Goal: Information Seeking & Learning: Learn about a topic

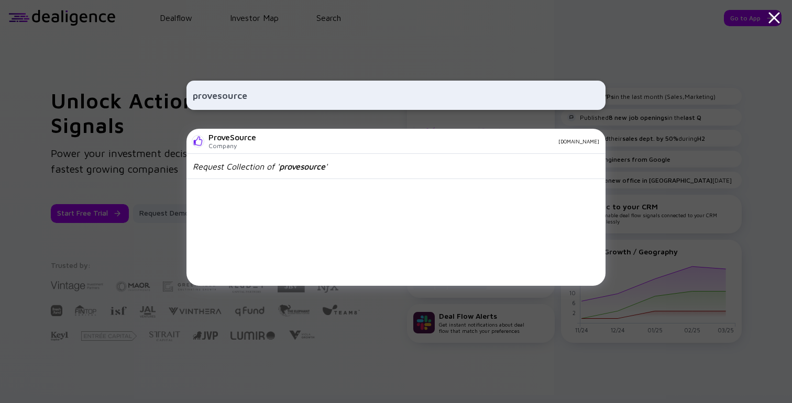
type input "provesource"
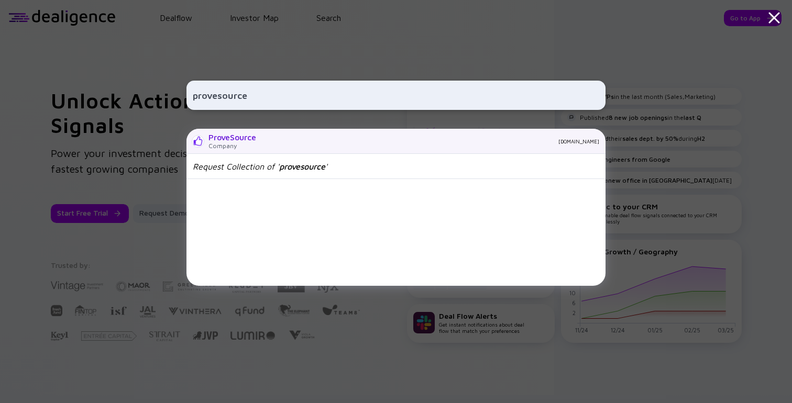
click at [302, 146] on div "ProveSource Company provesrc.com" at bounding box center [395, 141] width 419 height 25
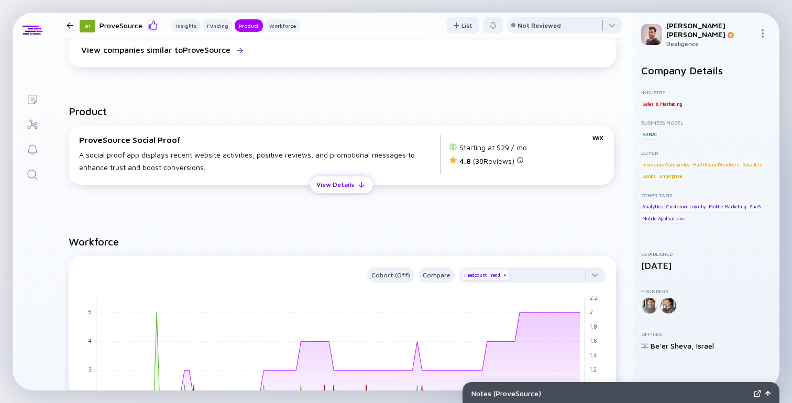
click at [340, 187] on div "View Details" at bounding box center [335, 184] width 50 height 16
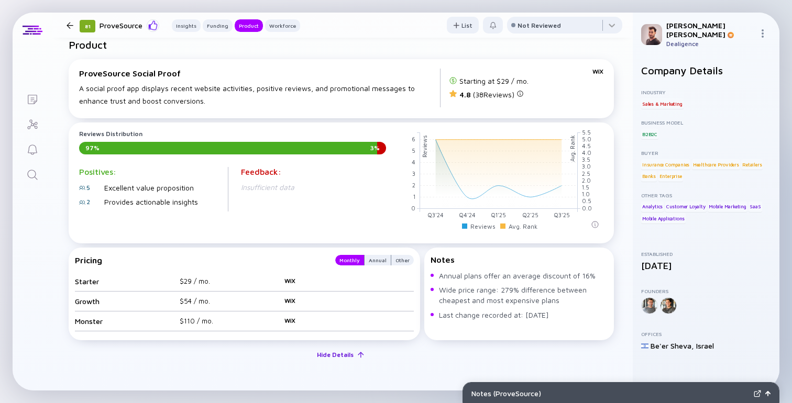
scroll to position [670, 0]
click at [373, 261] on div "Annual" at bounding box center [377, 259] width 26 height 10
click at [400, 260] on div "Other" at bounding box center [402, 259] width 23 height 10
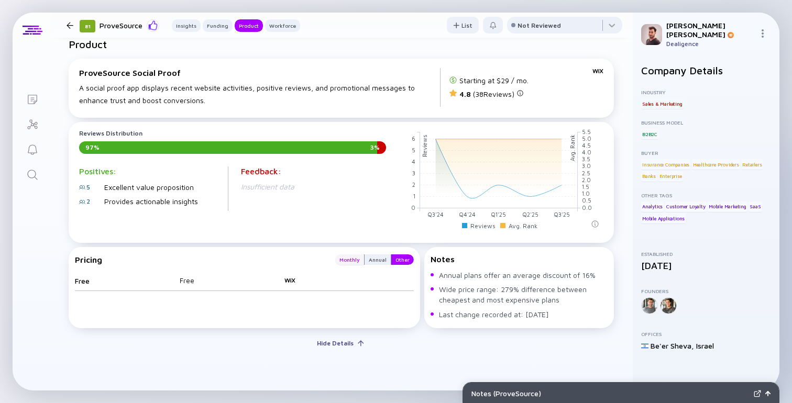
click at [346, 260] on div "Monthly" at bounding box center [349, 259] width 29 height 10
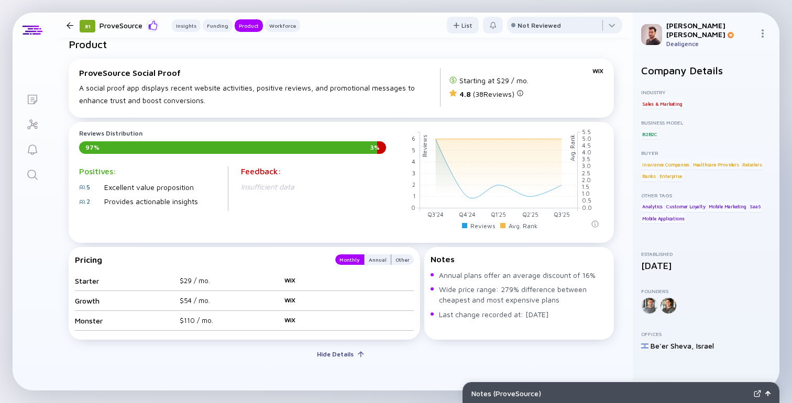
scroll to position [657, 0]
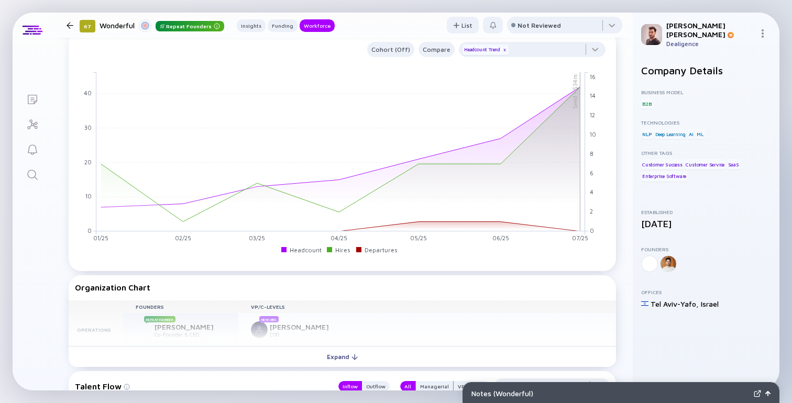
scroll to position [630, 0]
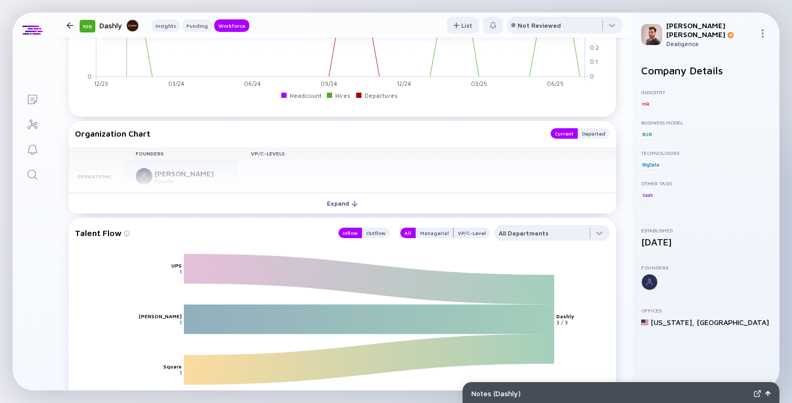
scroll to position [763, 0]
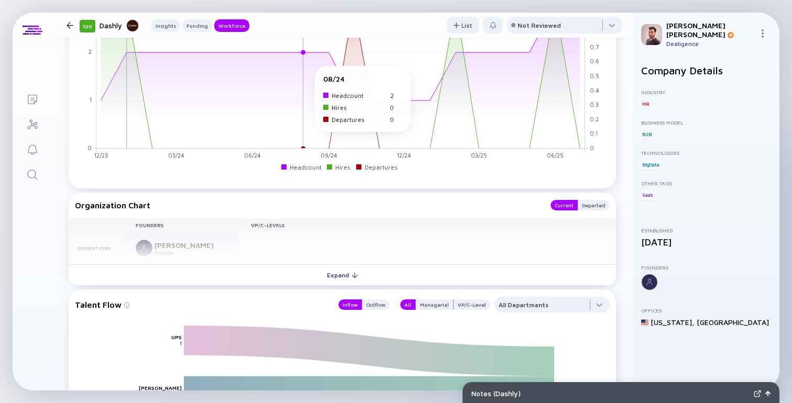
click at [306, 81] on rect at bounding box center [340, 69] width 489 height 159
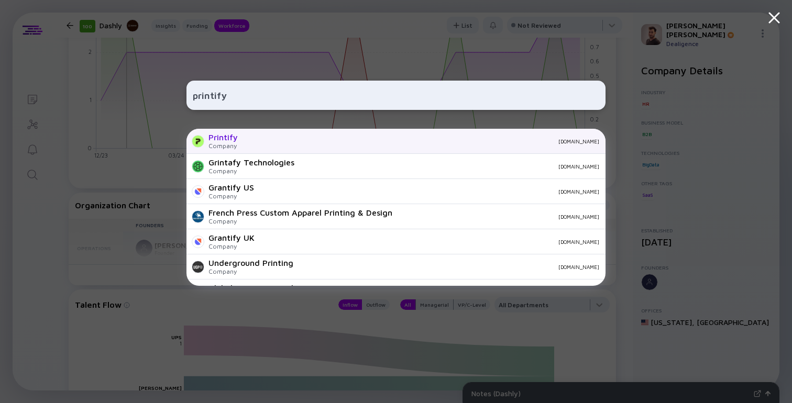
type input "printify"
click at [218, 137] on div "Printify" at bounding box center [222, 136] width 29 height 9
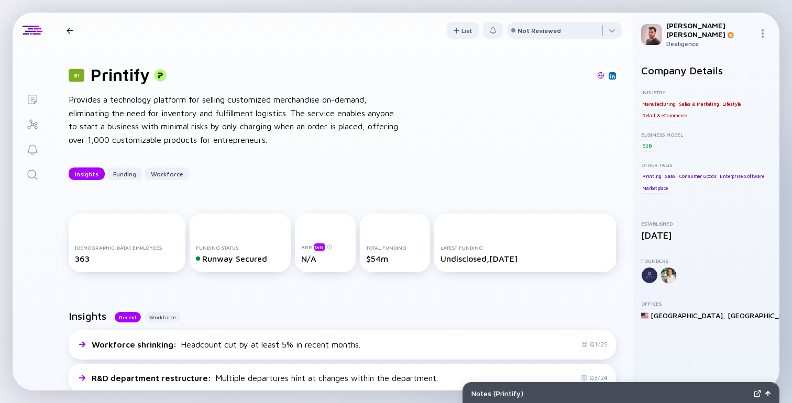
click at [330, 104] on div "Provides a technology platform for selling customized merchandise on-demand, el…" at bounding box center [236, 119] width 335 height 53
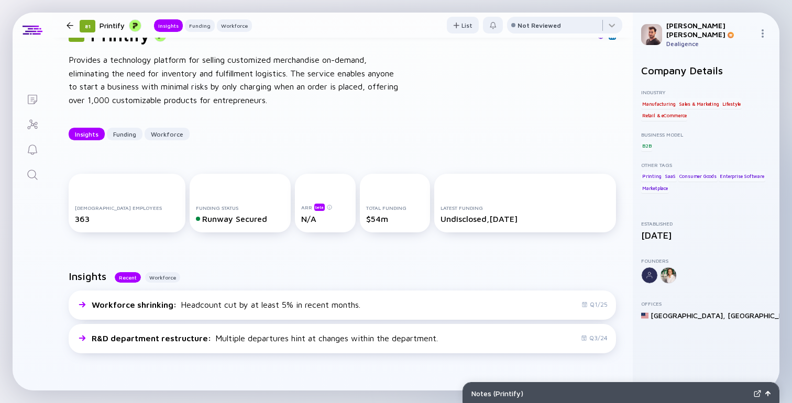
click at [330, 148] on div "81 Printify Provides a technology platform for selling customized merchandise o…" at bounding box center [342, 82] width 581 height 149
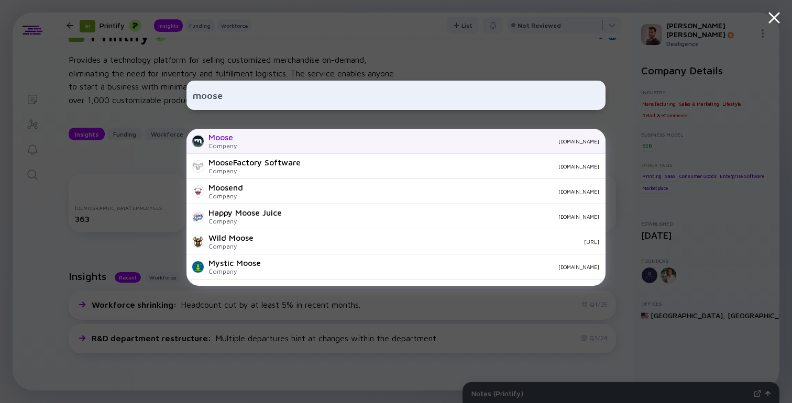
type input "moose"
click at [249, 138] on div "moosecare.com" at bounding box center [422, 141] width 354 height 6
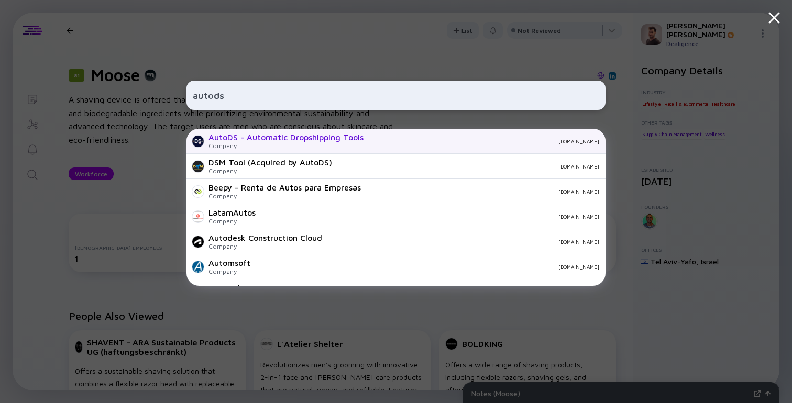
type input "autods"
click at [271, 139] on div "AutoDS - Automatic Dropshipping Tools" at bounding box center [285, 136] width 155 height 9
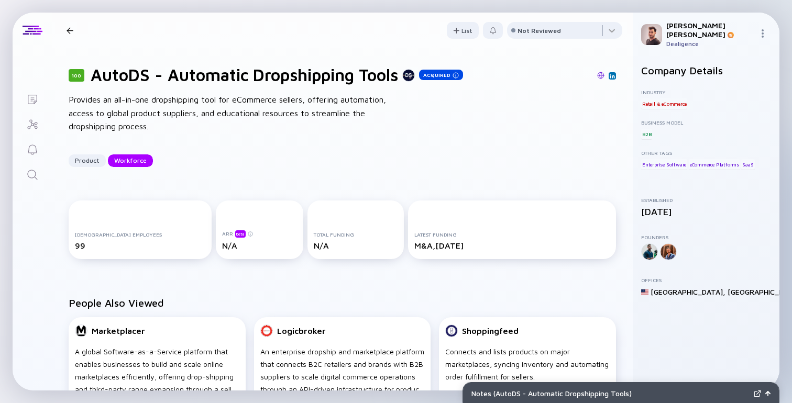
click at [285, 103] on div "Provides an all-in-one dropshipping tool for eCommerce sellers, offering automa…" at bounding box center [236, 113] width 335 height 40
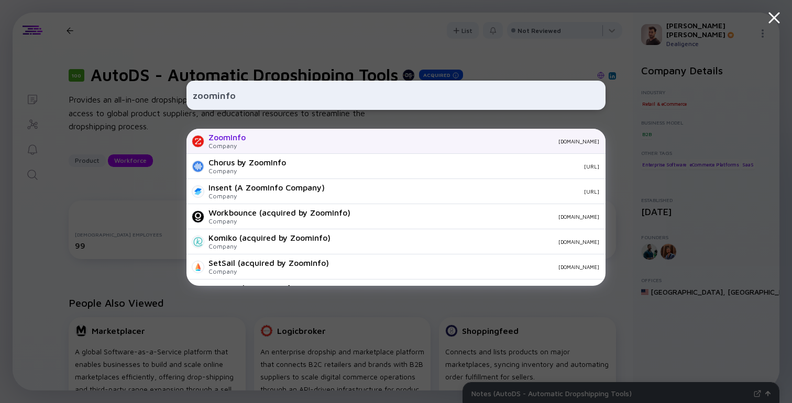
type input "zoominfo"
click at [291, 139] on div "zoominfo.com" at bounding box center [426, 141] width 345 height 6
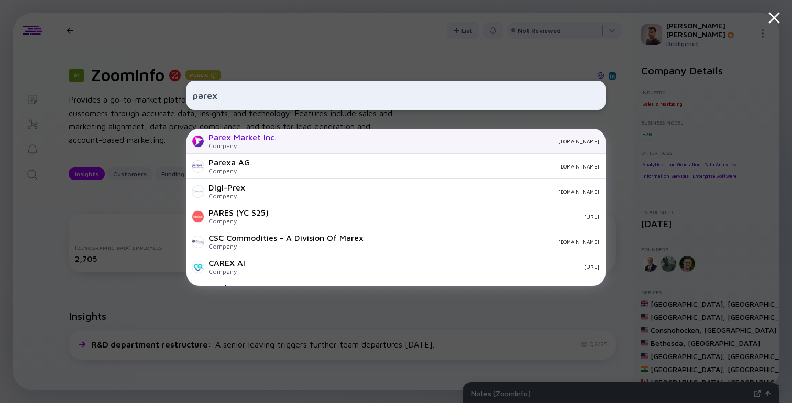
type input "parex"
click at [277, 139] on div "Parex Market Inc. Company parex.network" at bounding box center [395, 141] width 419 height 25
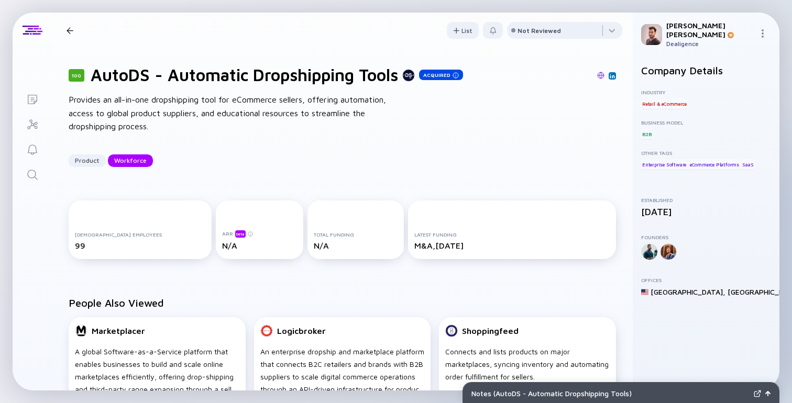
click at [298, 139] on div "100 AutoDS - Automatic Dropshipping Tools Acquired Provides an all-in-one drops…" at bounding box center [342, 116] width 581 height 136
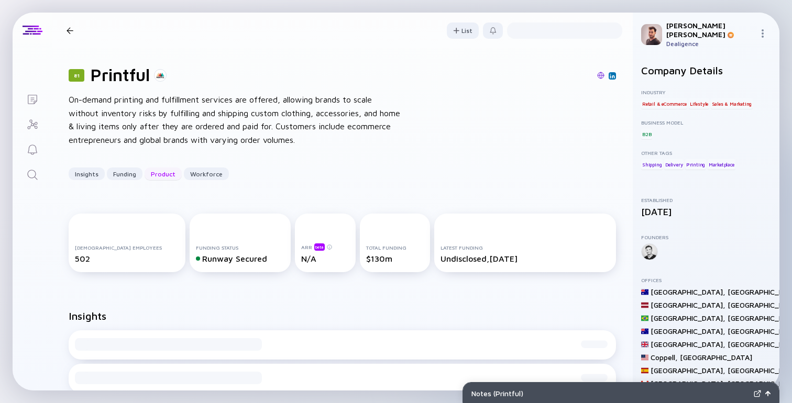
click at [172, 172] on div "Product" at bounding box center [163, 174] width 37 height 16
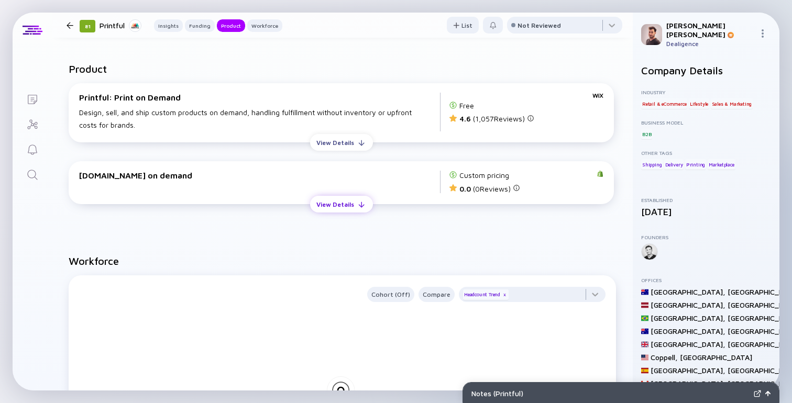
scroll to position [895, 0]
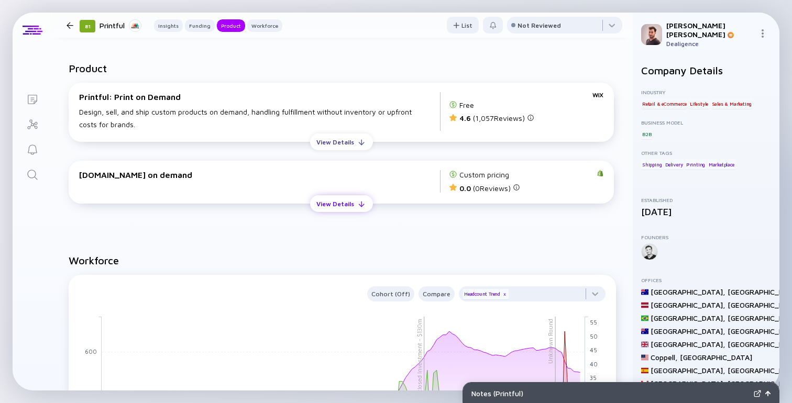
click at [348, 209] on div "View Details" at bounding box center [335, 204] width 50 height 16
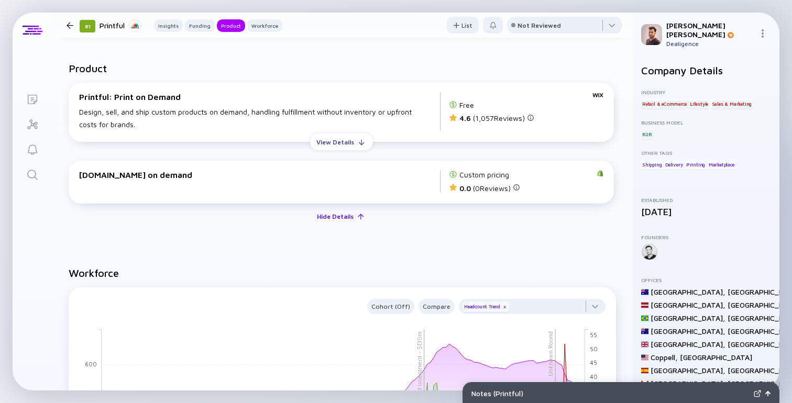
click at [341, 223] on div "Hide Details" at bounding box center [334, 216] width 49 height 16
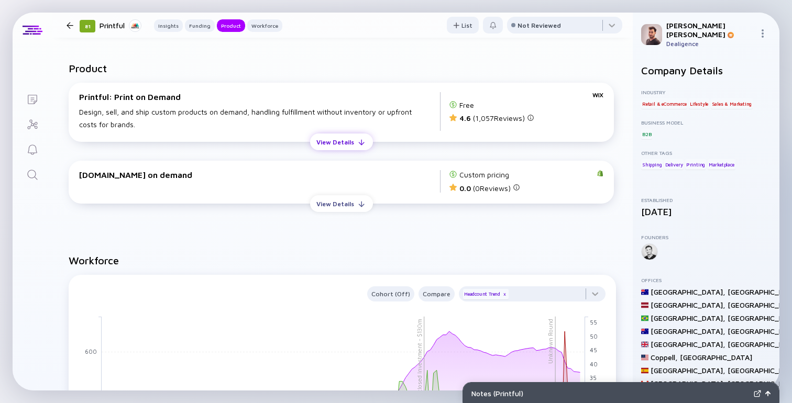
click at [342, 148] on div "View Details" at bounding box center [335, 142] width 50 height 16
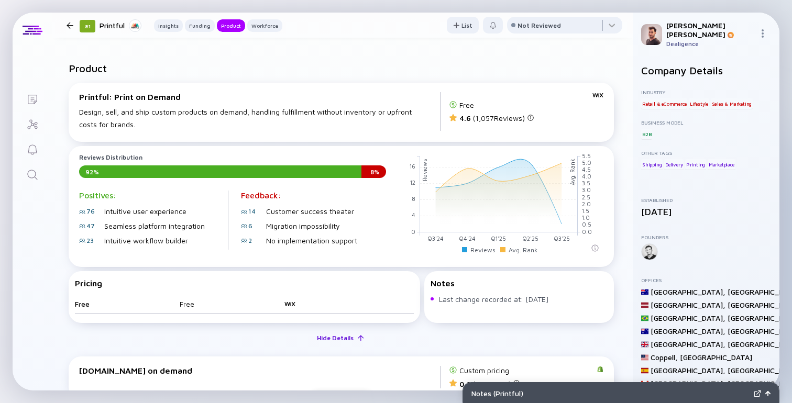
click at [328, 342] on div "Hide Details" at bounding box center [334, 338] width 49 height 16
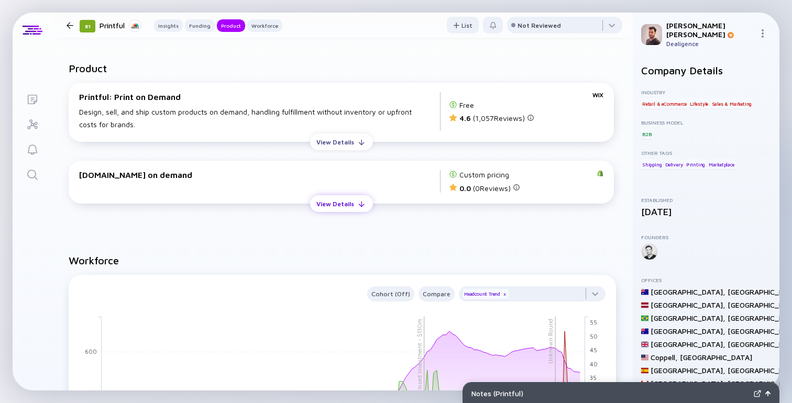
click at [337, 208] on div "View Details" at bounding box center [335, 204] width 50 height 16
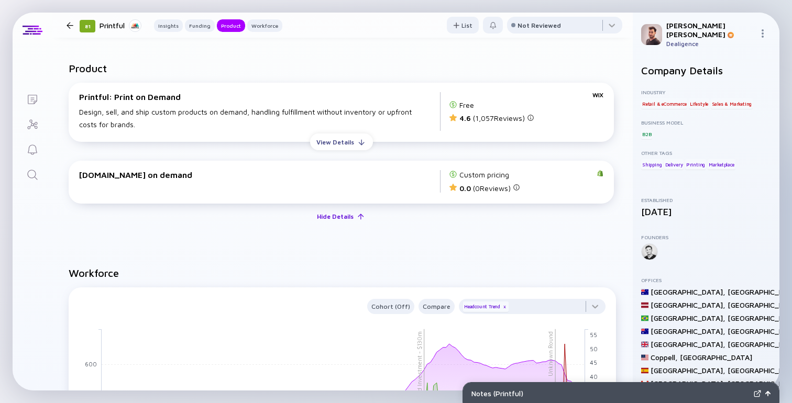
click at [336, 213] on div "Hide Details" at bounding box center [334, 216] width 49 height 16
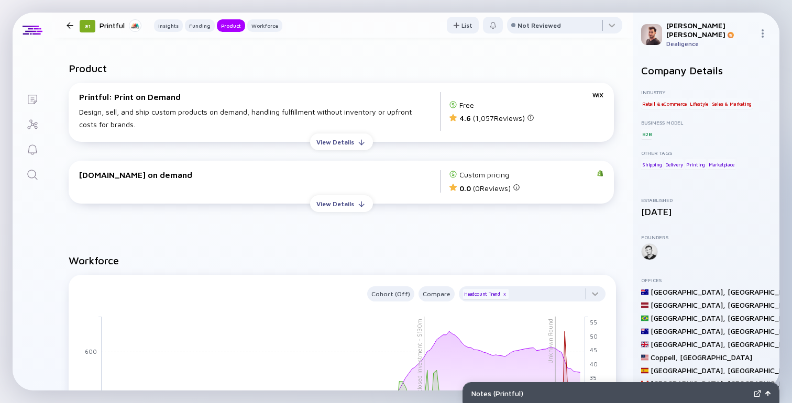
click at [104, 179] on div "Print.com on demand" at bounding box center [259, 174] width 361 height 9
click at [270, 175] on div "Print.com on demand" at bounding box center [259, 174] width 361 height 9
click at [96, 109] on div "Design, sell, and ship custom products on demand, handling fulfillment without …" at bounding box center [259, 118] width 361 height 25
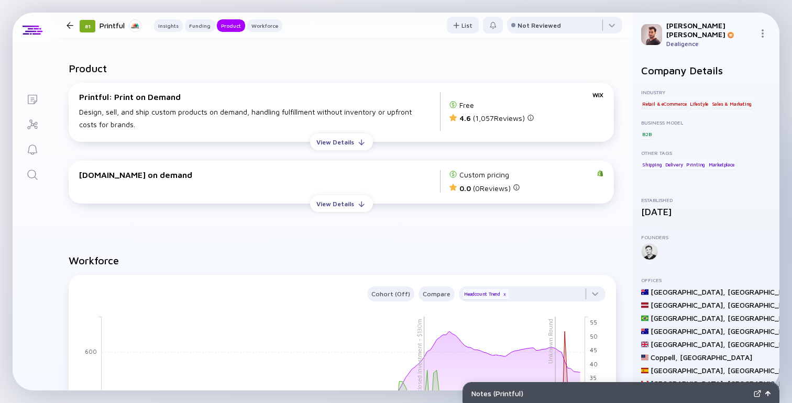
click at [94, 102] on div "Printful: Print on Demand" at bounding box center [259, 96] width 361 height 9
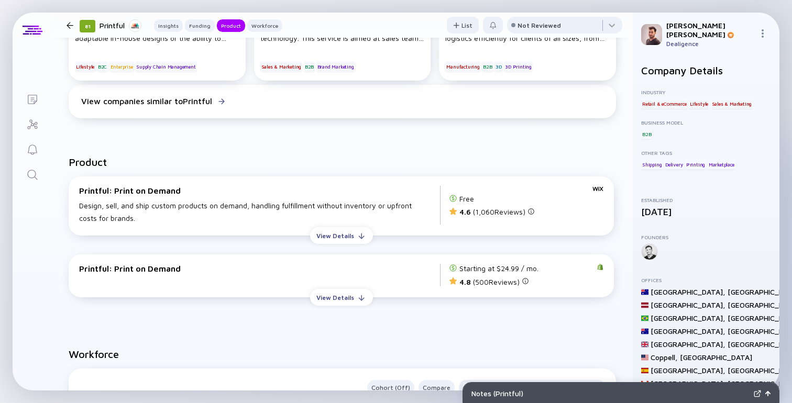
scroll to position [801, 0]
click at [334, 286] on div "Printful: Print on Demand" at bounding box center [259, 275] width 361 height 23
click at [334, 296] on div "View Details" at bounding box center [335, 298] width 50 height 16
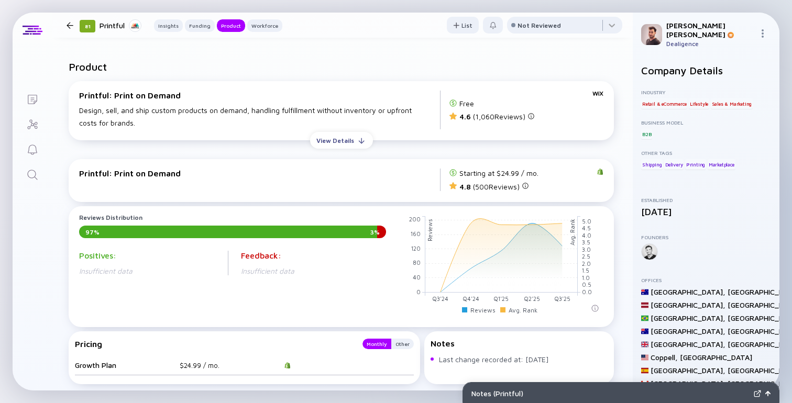
scroll to position [911, 0]
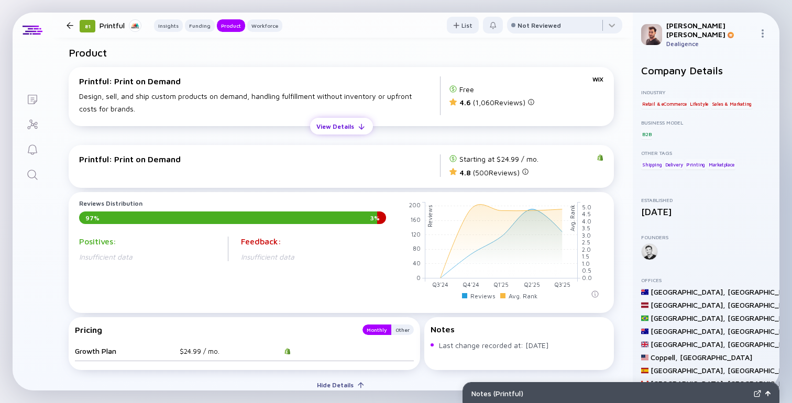
click at [353, 135] on div "View Details" at bounding box center [335, 126] width 50 height 16
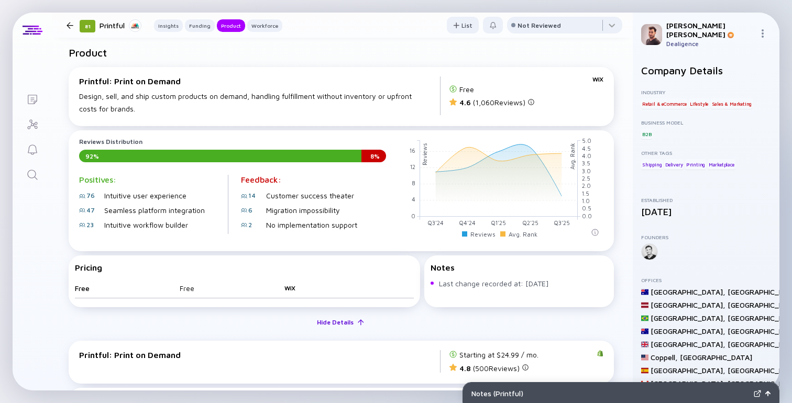
click at [335, 327] on div "Hide Details" at bounding box center [334, 322] width 49 height 16
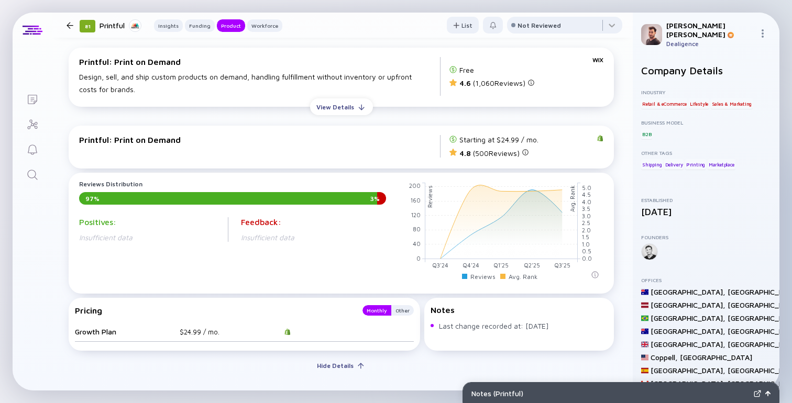
scroll to position [938, 0]
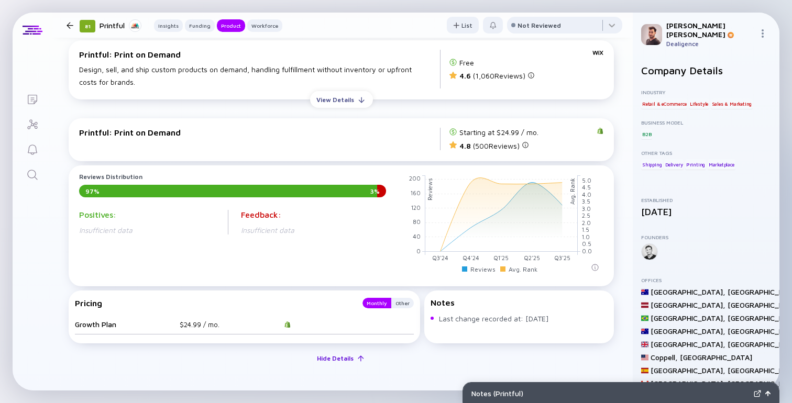
click at [326, 361] on div "Hide Details" at bounding box center [334, 358] width 49 height 16
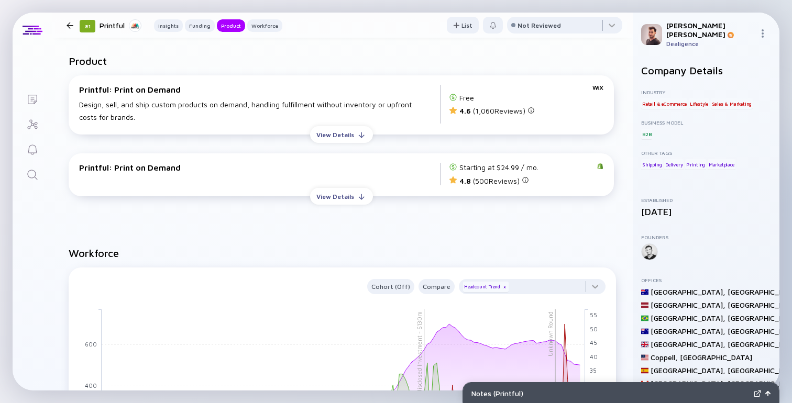
scroll to position [902, 0]
click at [326, 141] on div "View Details" at bounding box center [335, 135] width 50 height 16
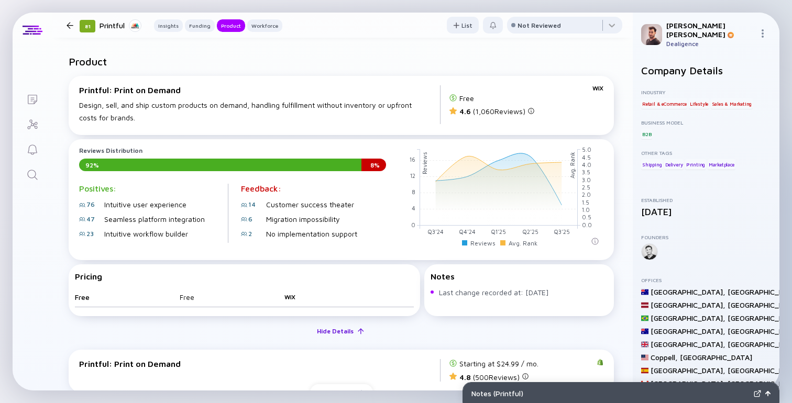
click at [337, 335] on div "Hide Details" at bounding box center [334, 331] width 49 height 16
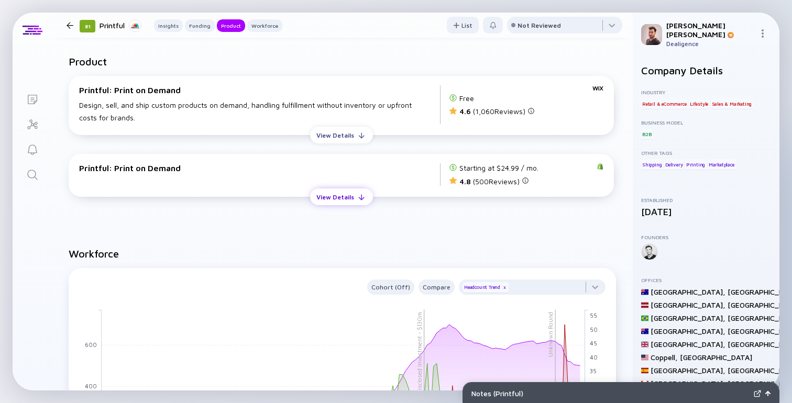
click at [318, 205] on div "View Details" at bounding box center [335, 197] width 50 height 16
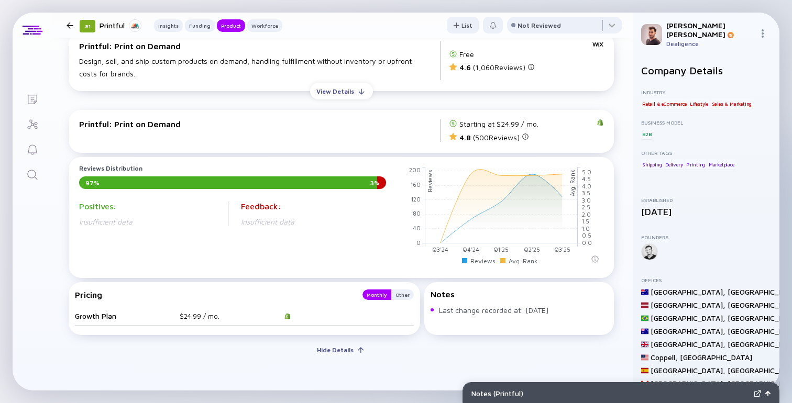
scroll to position [953, 0]
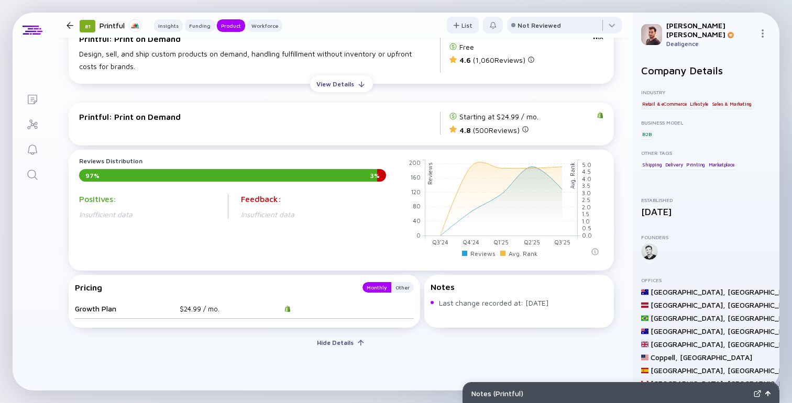
click at [414, 291] on div "Pricing Monthly Other Growth Plan $24.99 / mo." at bounding box center [244, 301] width 351 height 53
click at [405, 291] on div "Other" at bounding box center [402, 287] width 23 height 10
click at [381, 292] on div "Monthly" at bounding box center [376, 287] width 29 height 10
click at [319, 91] on div "View Details" at bounding box center [335, 84] width 50 height 16
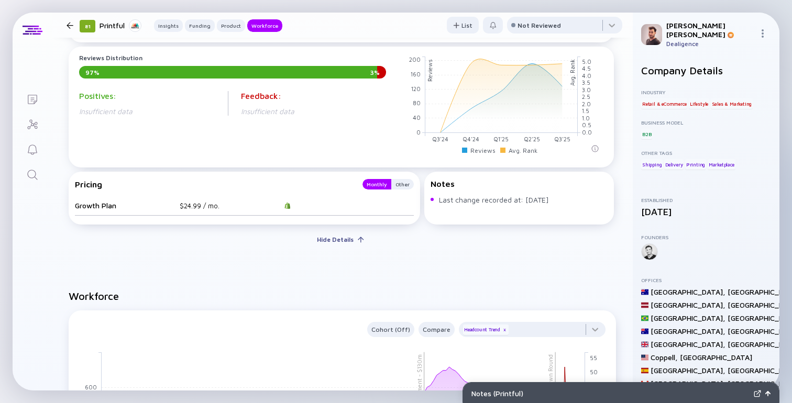
scroll to position [1256, 0]
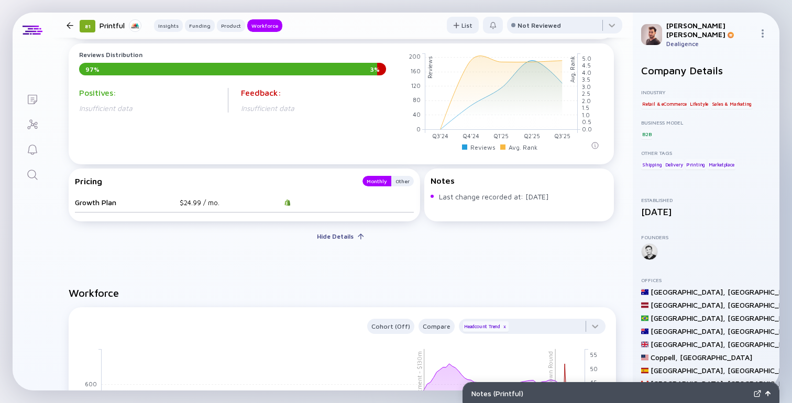
click at [321, 109] on div "Insufficient data" at bounding box center [313, 108] width 145 height 9
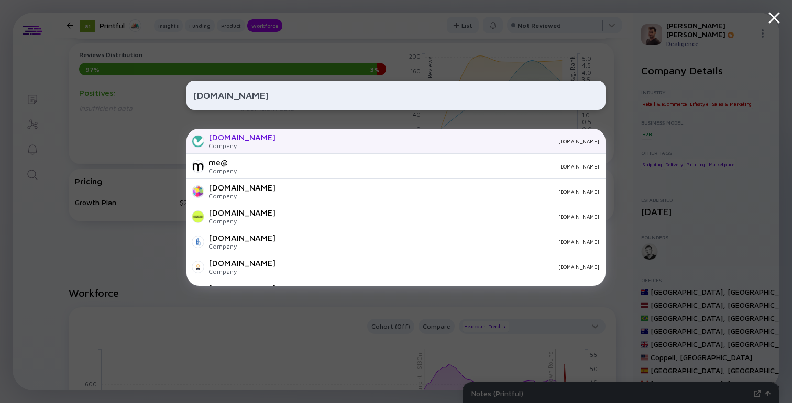
type input "Judge.me"
click at [253, 137] on div "Judge.me Company judge.me" at bounding box center [395, 141] width 419 height 25
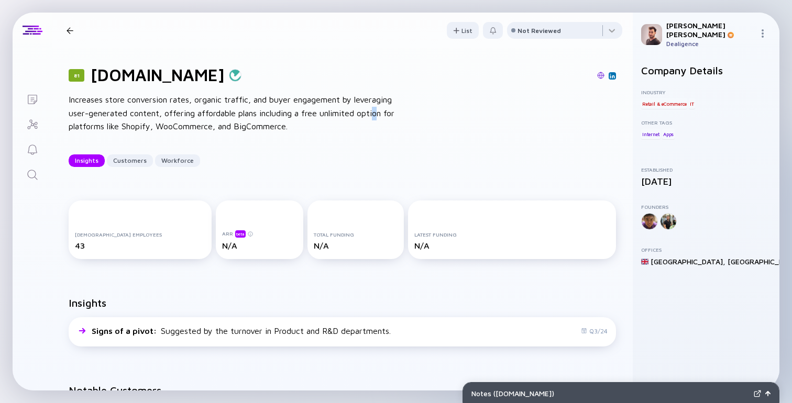
click at [376, 118] on div "Increases store conversion rates, organic traffic, and buyer engagement by leve…" at bounding box center [236, 113] width 335 height 40
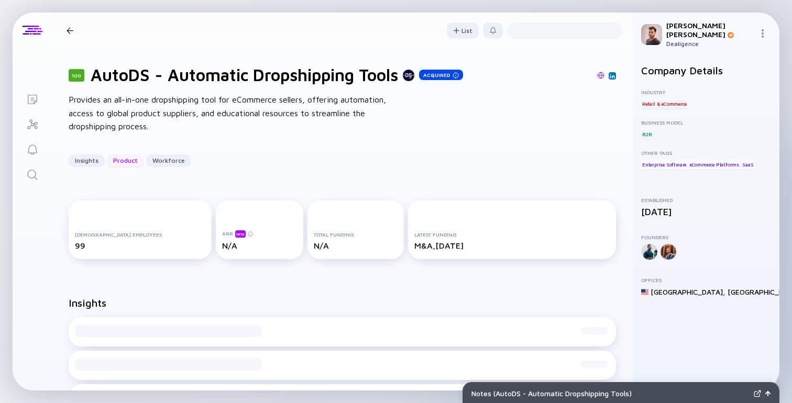
click at [121, 160] on div "Insights Product Workforce" at bounding box center [342, 160] width 547 height 13
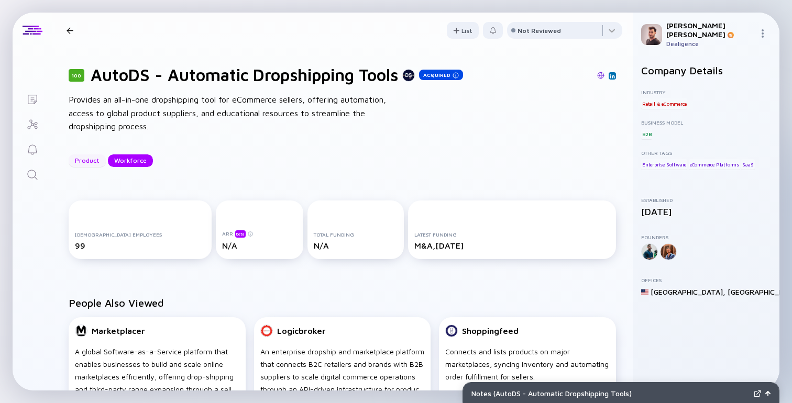
click at [92, 158] on div "Product" at bounding box center [87, 160] width 37 height 16
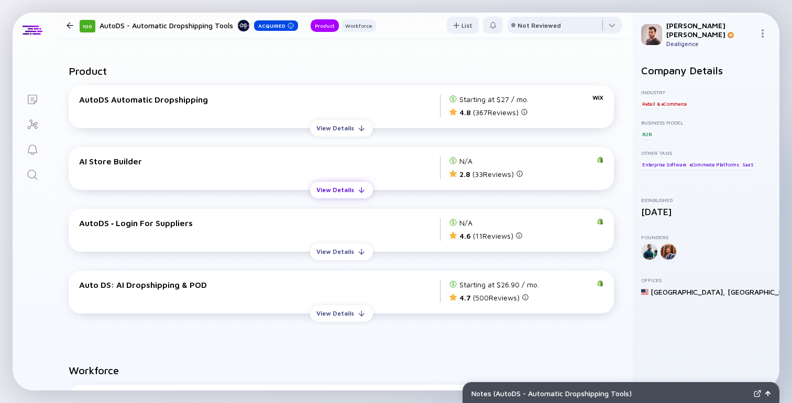
scroll to position [443, 0]
click at [339, 129] on div "View Details" at bounding box center [335, 127] width 50 height 16
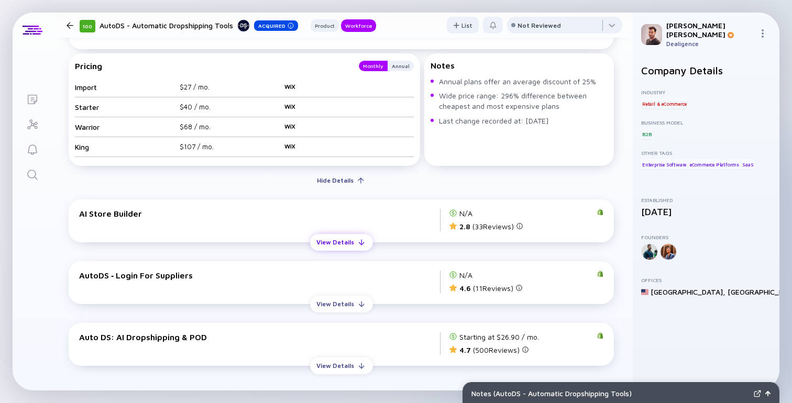
scroll to position [653, 0]
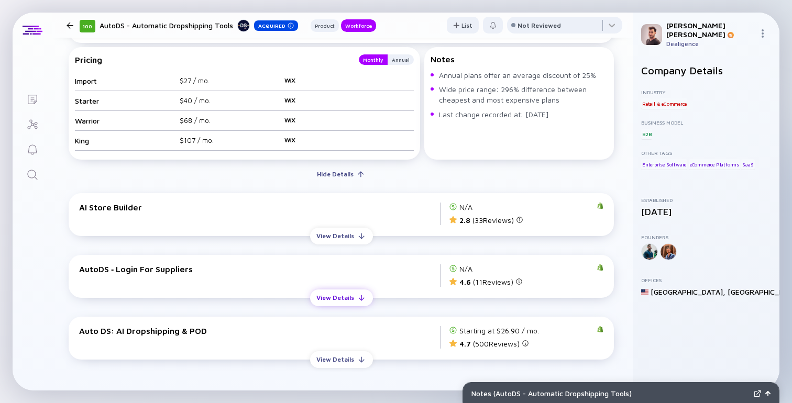
click at [340, 292] on div "View Details" at bounding box center [335, 298] width 50 height 16
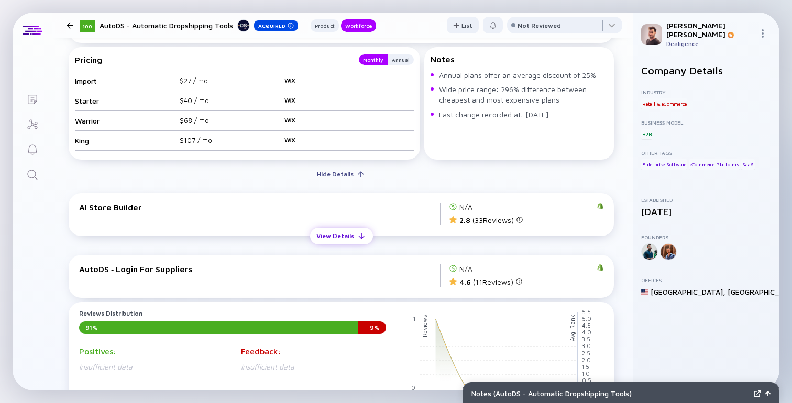
click at [334, 239] on div "View Details" at bounding box center [335, 236] width 50 height 16
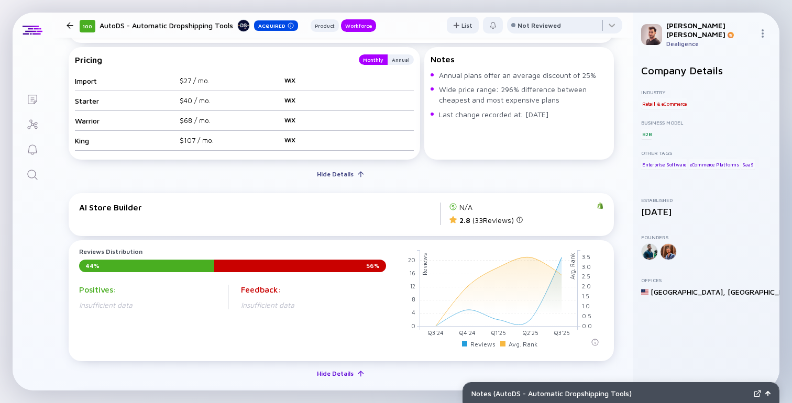
click at [320, 376] on div "Hide Details" at bounding box center [334, 373] width 49 height 16
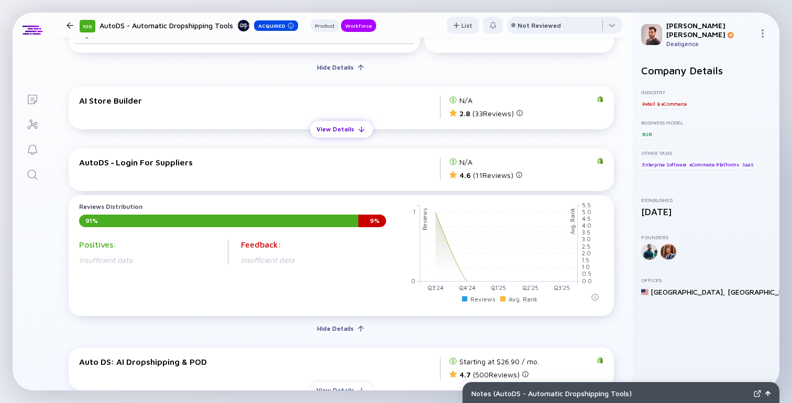
scroll to position [762, 0]
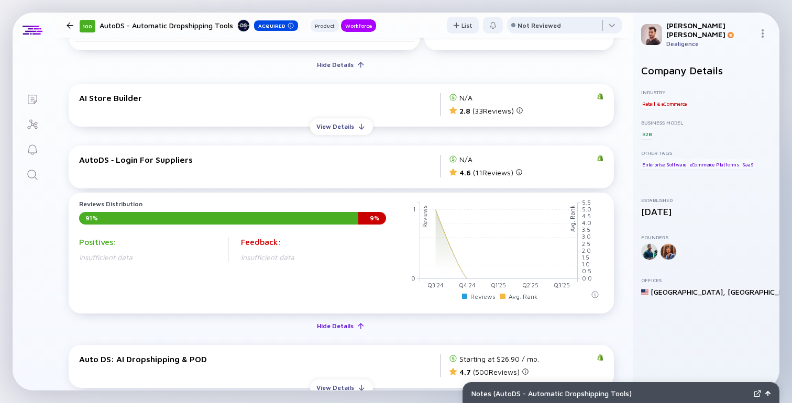
click at [335, 326] on div "Hide Details" at bounding box center [334, 326] width 49 height 16
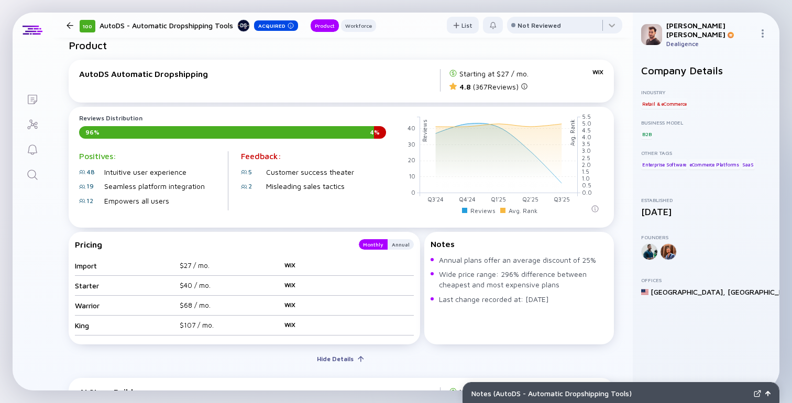
scroll to position [461, 0]
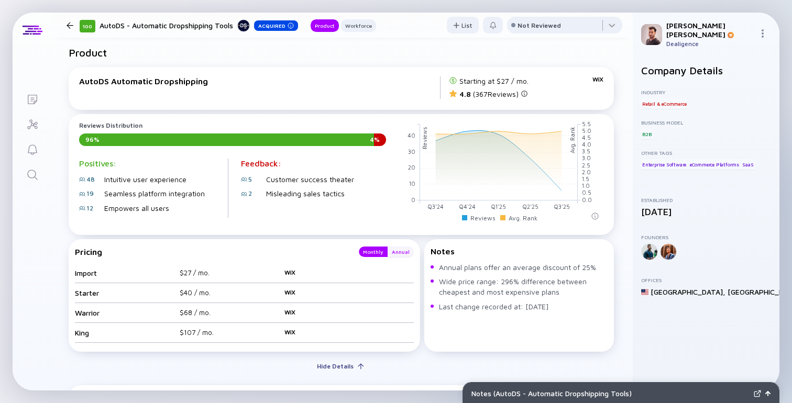
click at [400, 257] on div "Annual" at bounding box center [400, 252] width 26 height 10
click at [381, 254] on div "Monthly" at bounding box center [373, 252] width 29 height 10
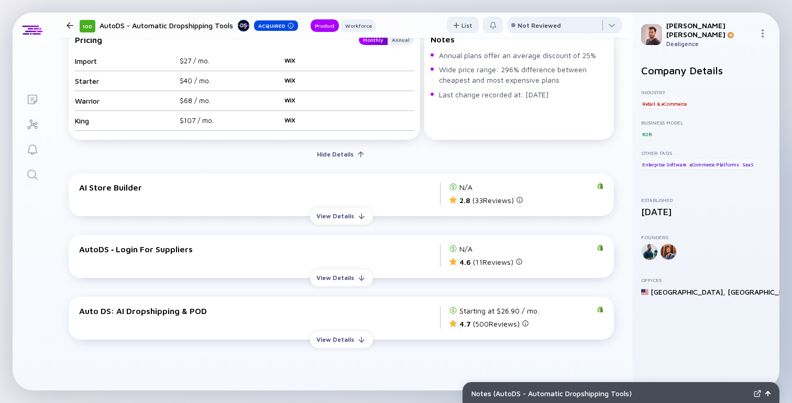
scroll to position [841, 0]
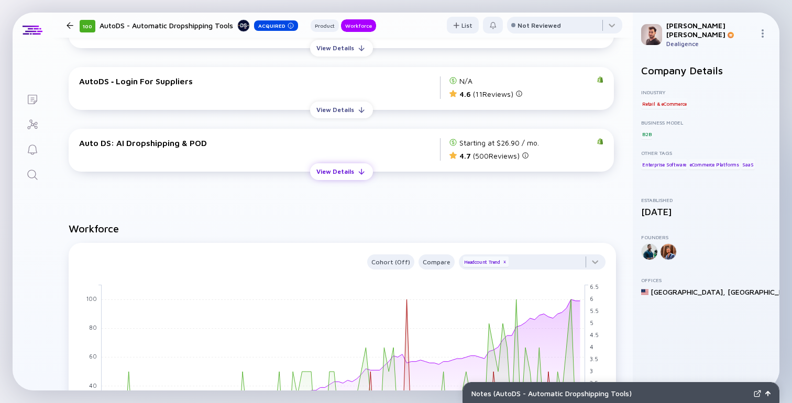
click at [340, 176] on div "View Details" at bounding box center [335, 171] width 50 height 16
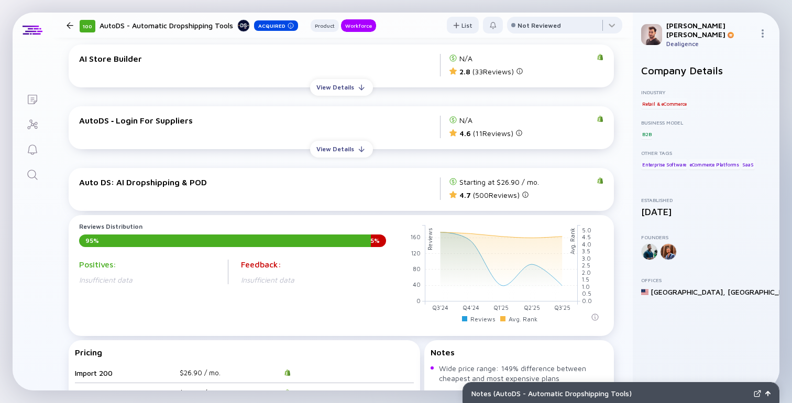
scroll to position [806, 0]
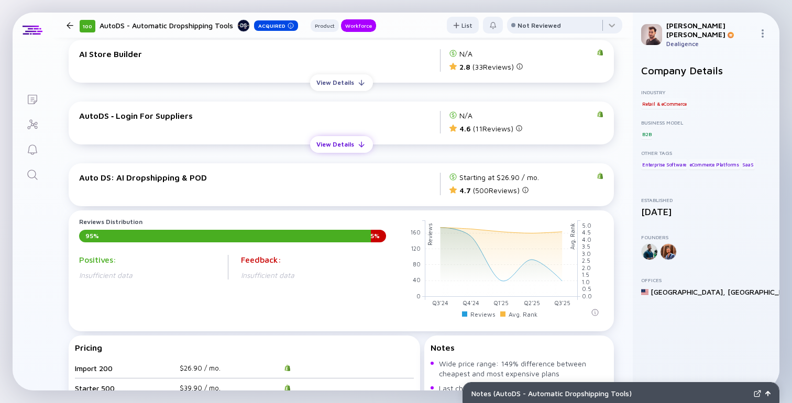
click at [362, 138] on button "View Details" at bounding box center [341, 144] width 63 height 17
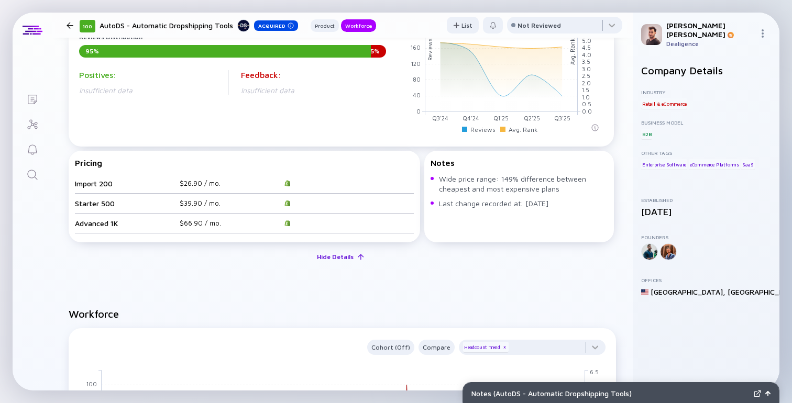
click at [354, 261] on div "Hide Details" at bounding box center [334, 257] width 49 height 16
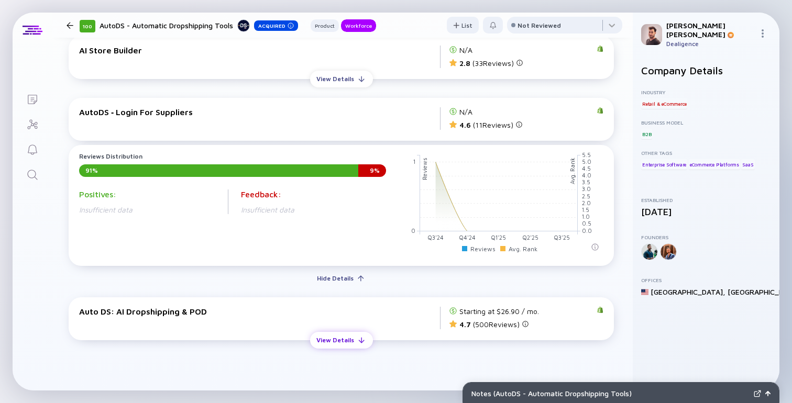
scroll to position [772, 0]
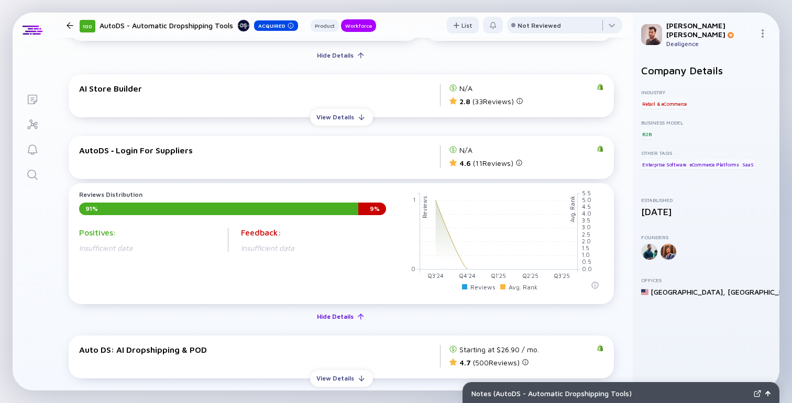
click at [346, 309] on div "Hide Details" at bounding box center [334, 316] width 49 height 16
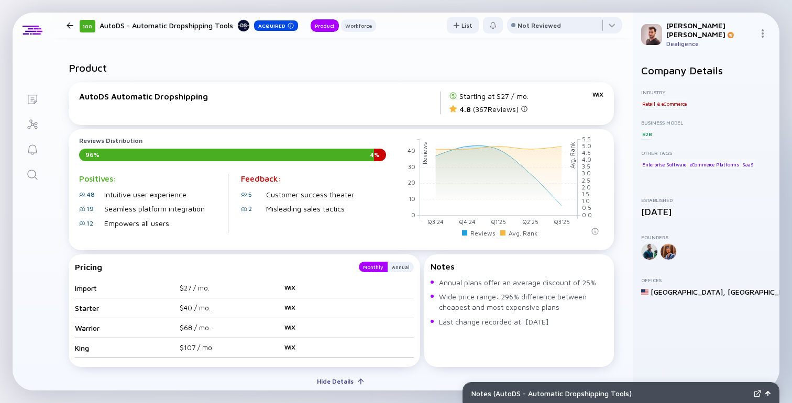
scroll to position [462, 0]
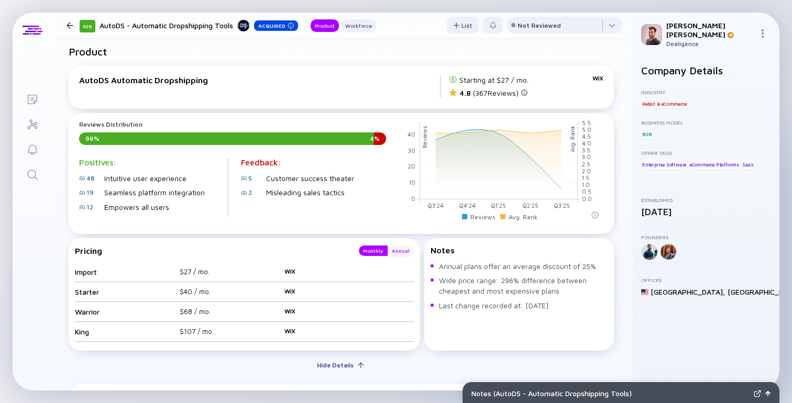
click at [406, 249] on div "Annual" at bounding box center [400, 251] width 26 height 10
click at [374, 254] on div "Monthly" at bounding box center [373, 251] width 29 height 10
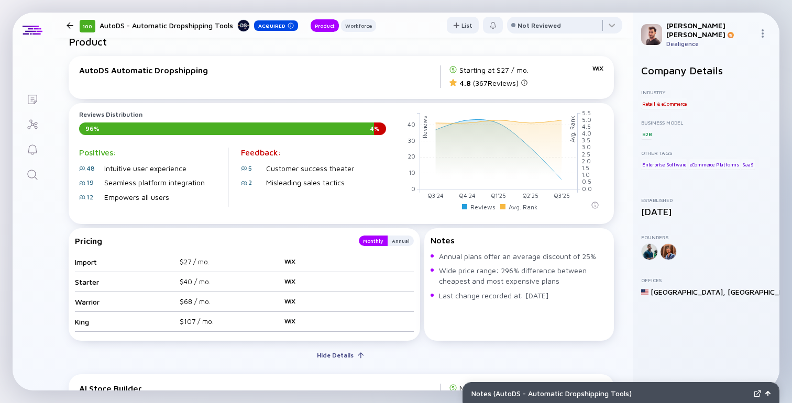
click at [316, 82] on div "AutoDS Automatic Dropshipping" at bounding box center [259, 76] width 361 height 23
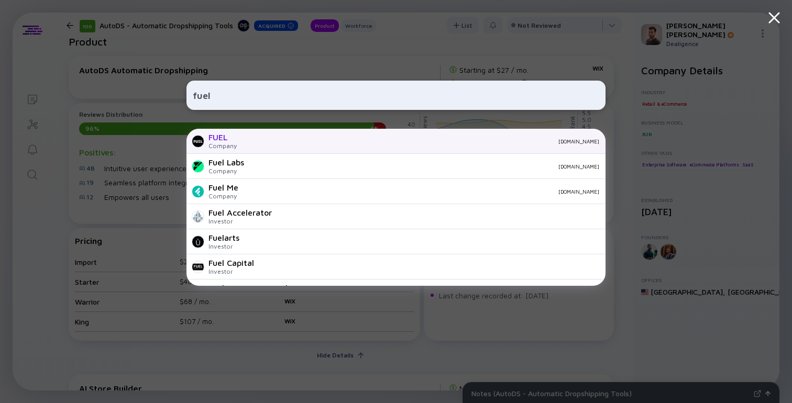
type input "fuel"
click at [279, 144] on div "onfuel.io" at bounding box center [422, 141] width 354 height 6
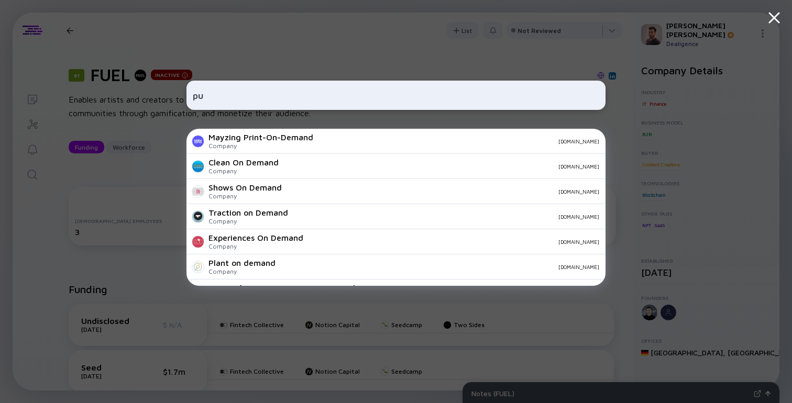
type input "p"
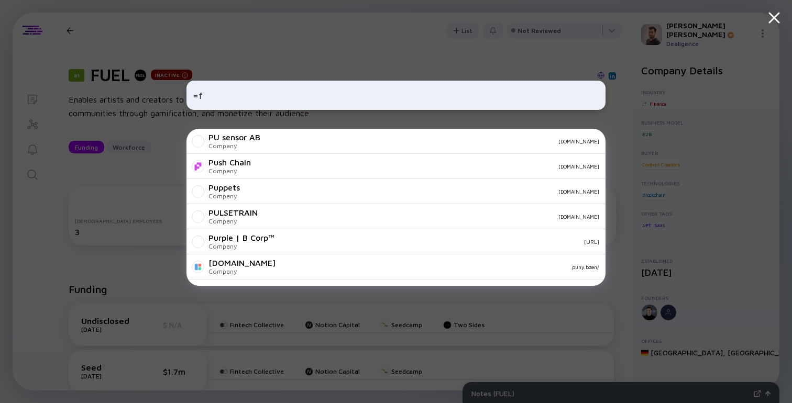
type input "="
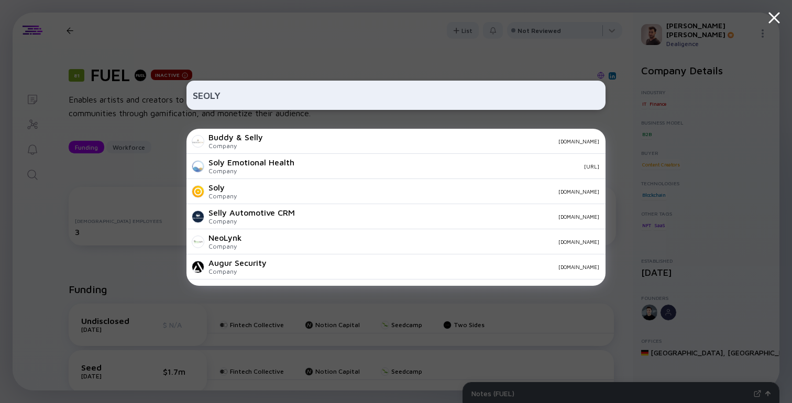
paste input "CedCommerce"
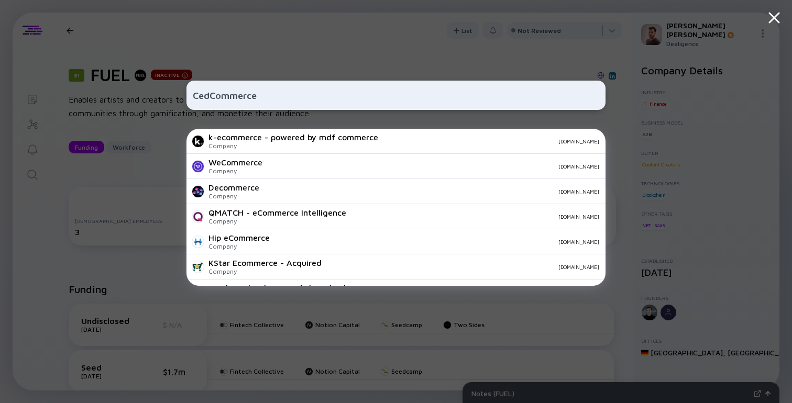
paste input "Power Tools"
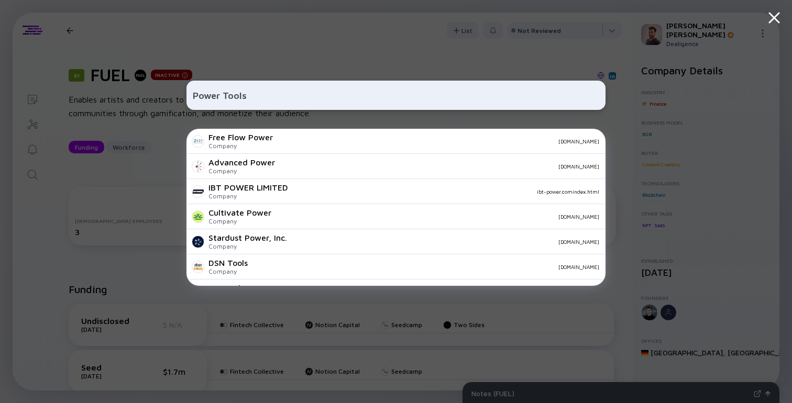
paste input "Kliken"
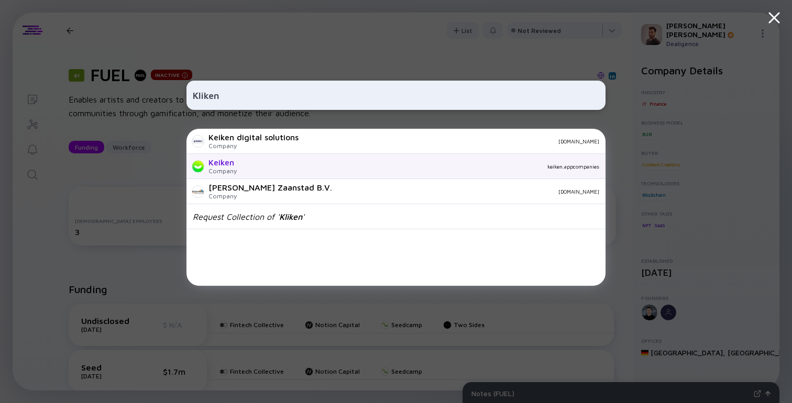
paste input "MicroAngel"
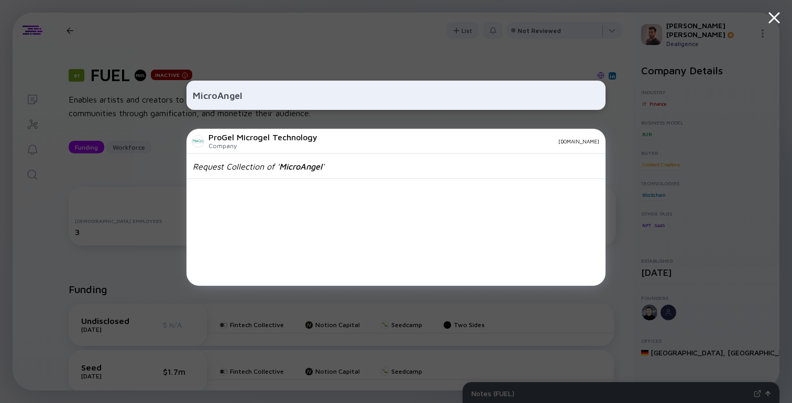
paste input "Faire"
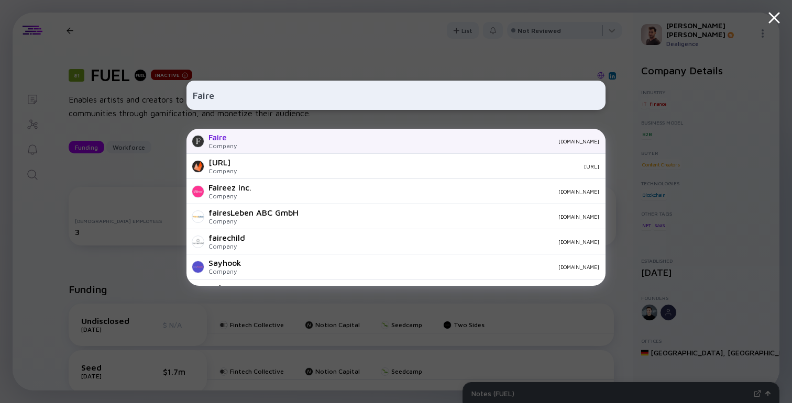
type input "Faire"
click at [227, 138] on div "Faire" at bounding box center [222, 136] width 28 height 9
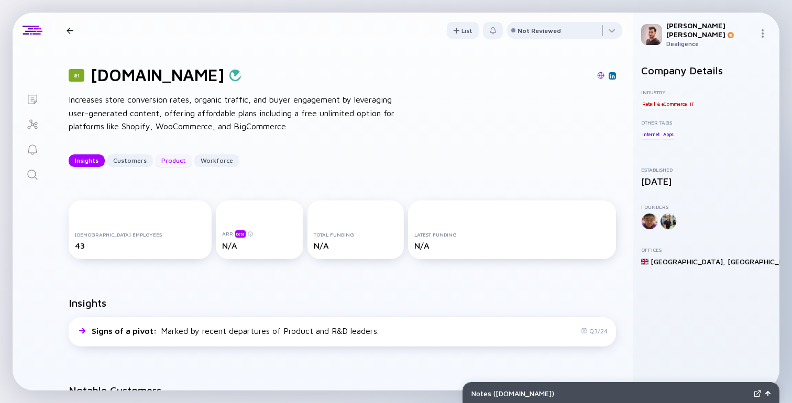
click at [179, 165] on div "Product" at bounding box center [173, 160] width 37 height 16
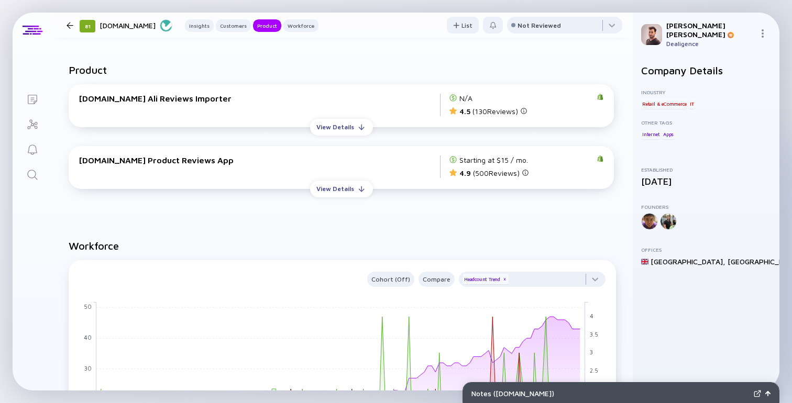
scroll to position [615, 0]
click at [350, 129] on div "View Details" at bounding box center [335, 126] width 50 height 16
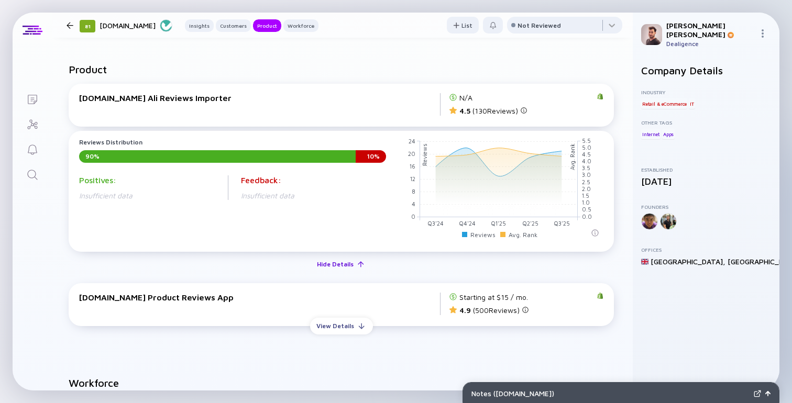
click at [336, 267] on div "Hide Details" at bounding box center [334, 264] width 49 height 16
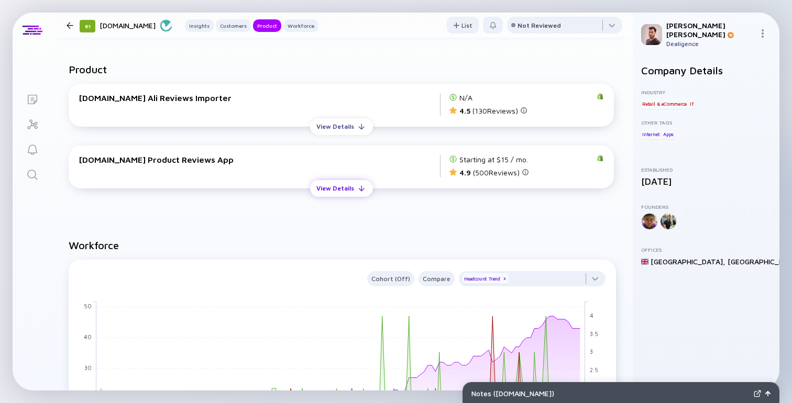
click at [347, 195] on div "View Details" at bounding box center [335, 188] width 50 height 16
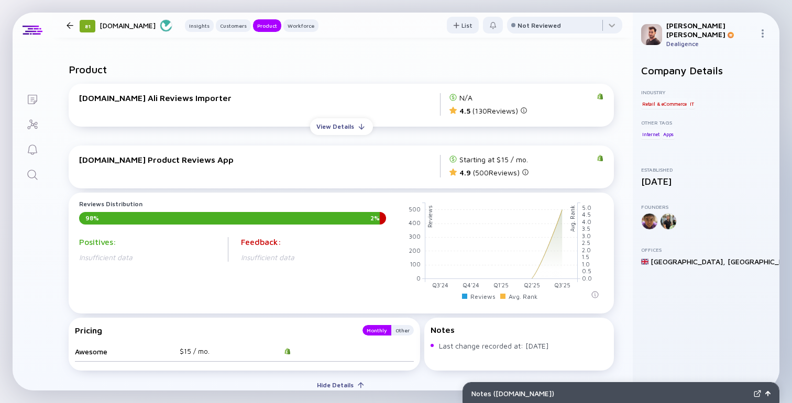
scroll to position [641, 0]
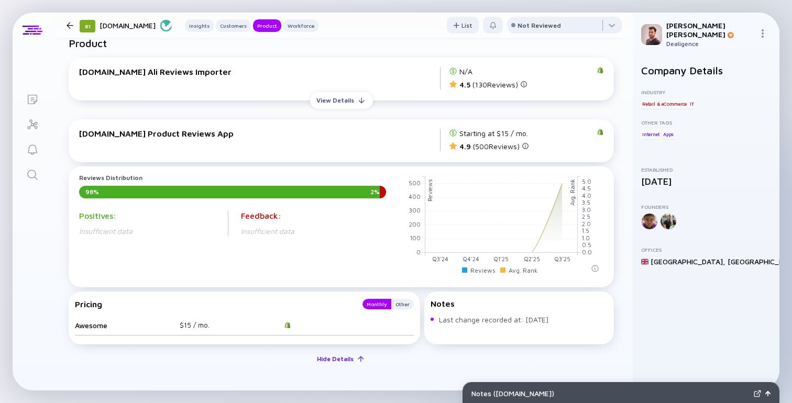
click at [339, 364] on div "Hide Details" at bounding box center [334, 359] width 49 height 16
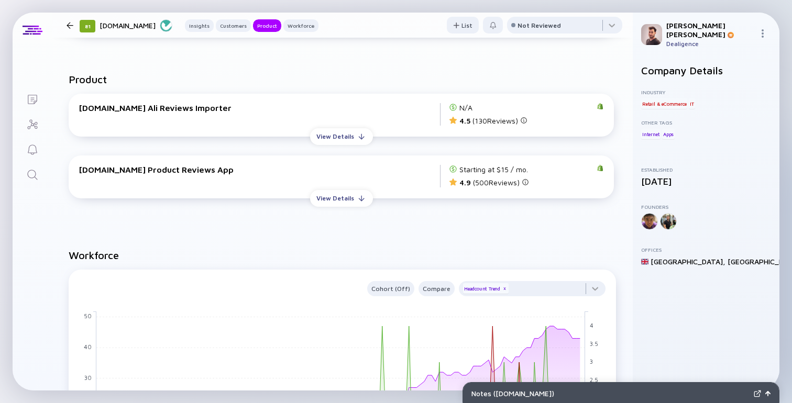
scroll to position [599, 0]
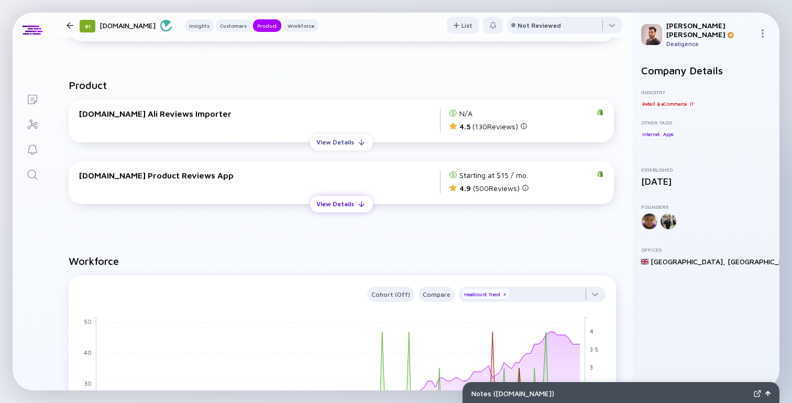
click at [350, 209] on div "View Details" at bounding box center [335, 204] width 50 height 16
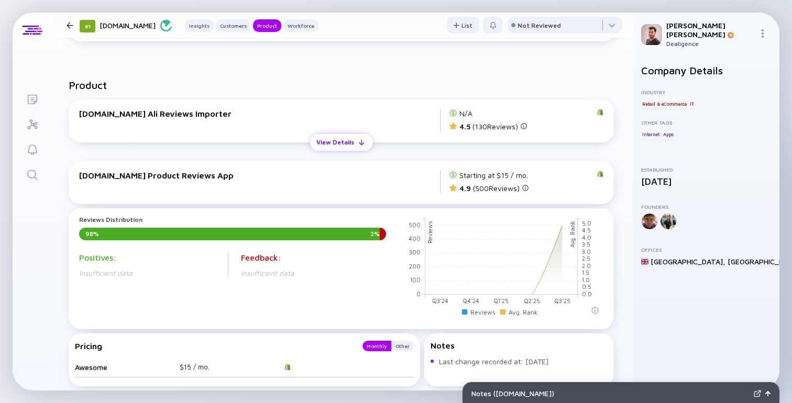
click at [340, 148] on div "View Details" at bounding box center [335, 142] width 50 height 16
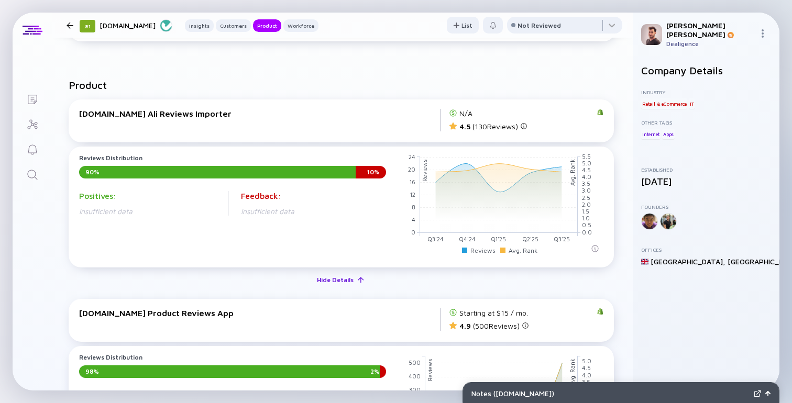
click at [345, 287] on div "Hide Details" at bounding box center [334, 280] width 49 height 16
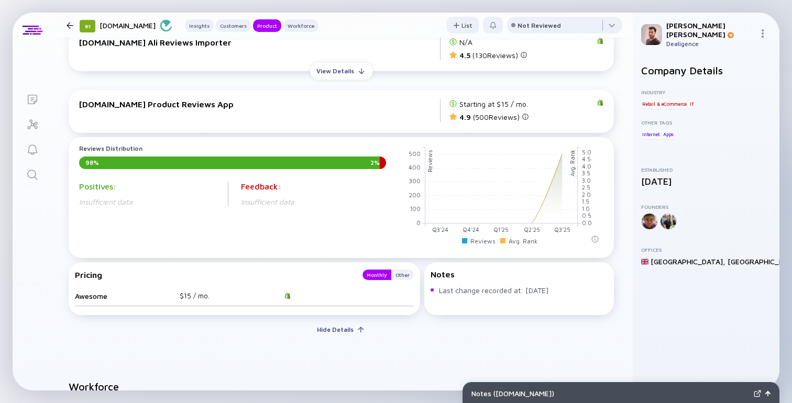
scroll to position [675, 0]
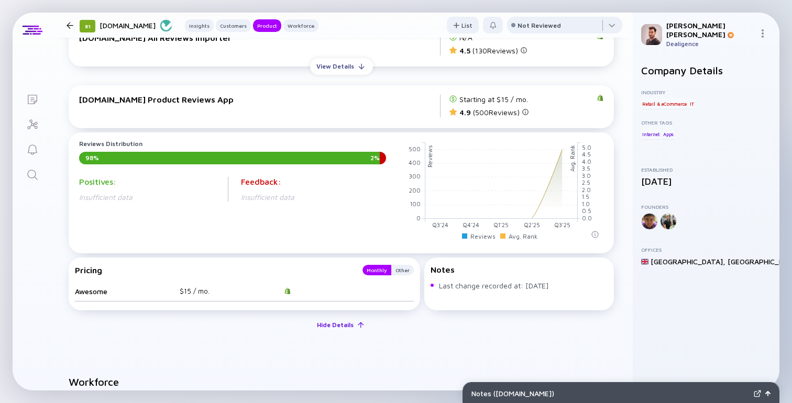
click at [336, 328] on div "Hide Details" at bounding box center [334, 325] width 49 height 16
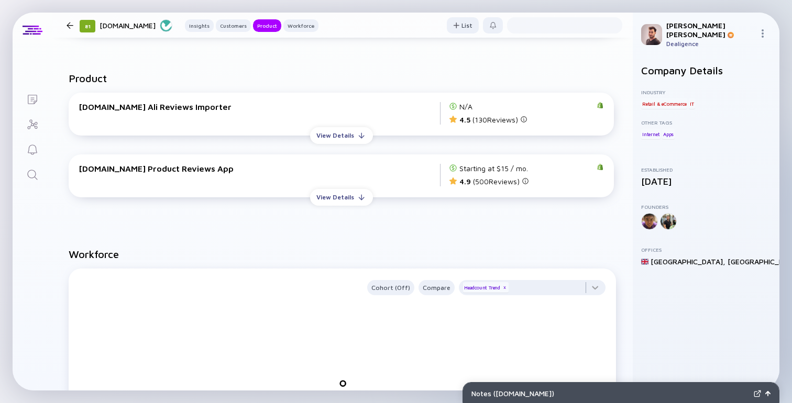
scroll to position [567, 0]
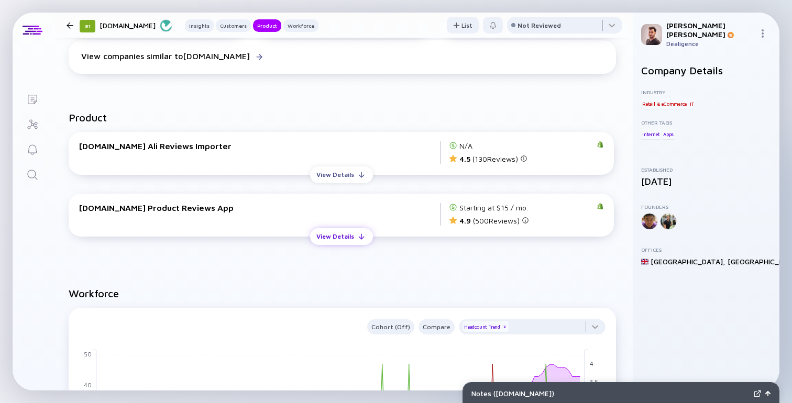
click at [342, 236] on div "View Details" at bounding box center [335, 236] width 50 height 16
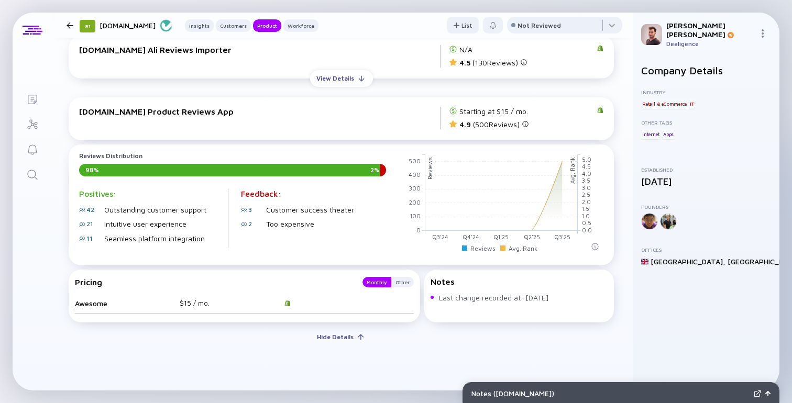
scroll to position [652, 0]
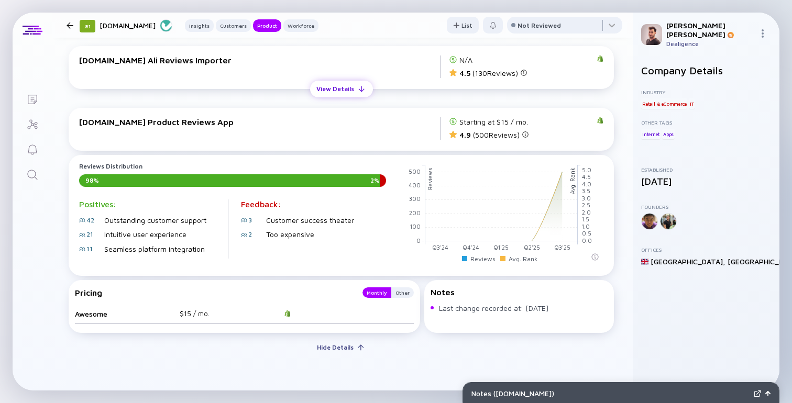
click at [346, 84] on div "View Details" at bounding box center [335, 89] width 50 height 16
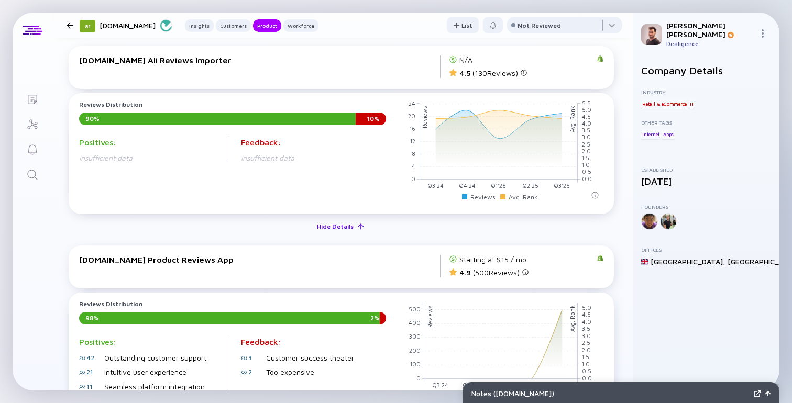
click at [326, 226] on div "Hide Details" at bounding box center [334, 226] width 49 height 16
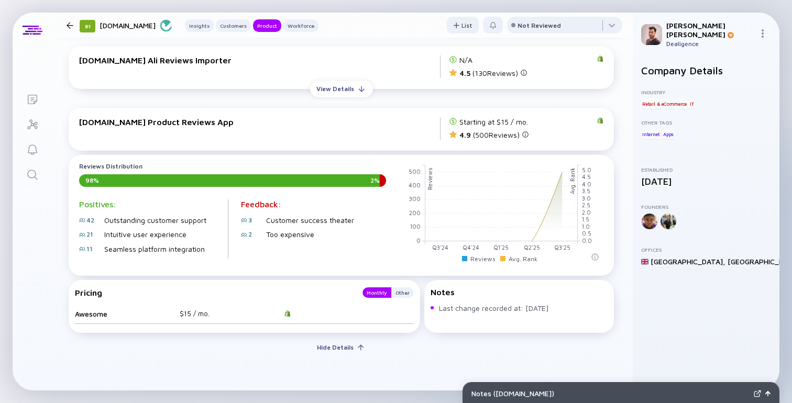
click at [169, 62] on div "[DOMAIN_NAME] Ali Reviews Importer" at bounding box center [259, 60] width 361 height 9
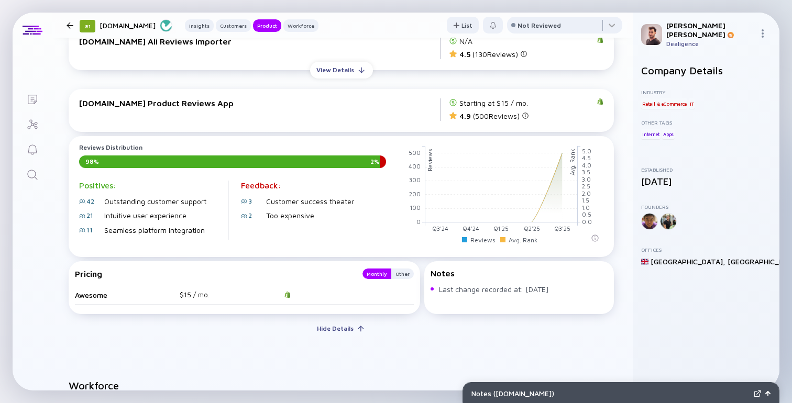
scroll to position [672, 0]
click at [340, 74] on div "View Details" at bounding box center [335, 69] width 50 height 16
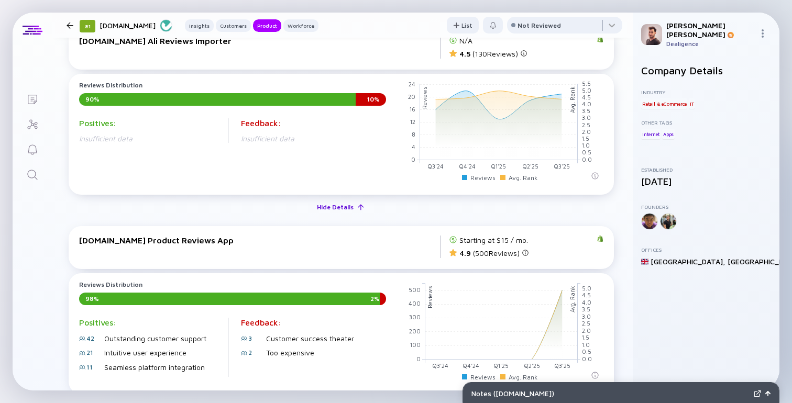
click at [329, 206] on div "Hide Details" at bounding box center [334, 207] width 49 height 16
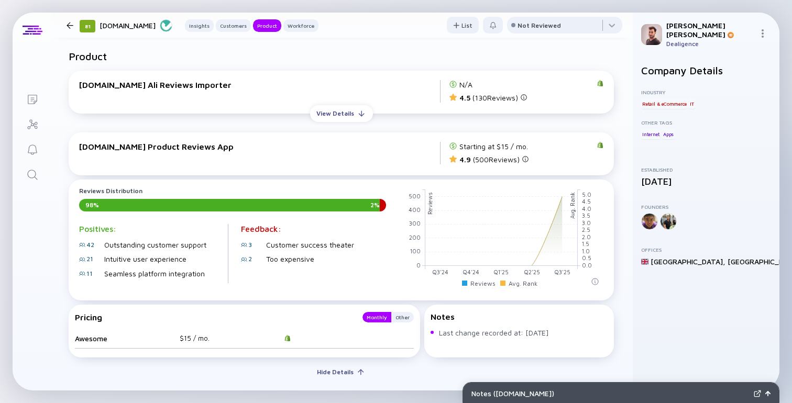
scroll to position [659, 0]
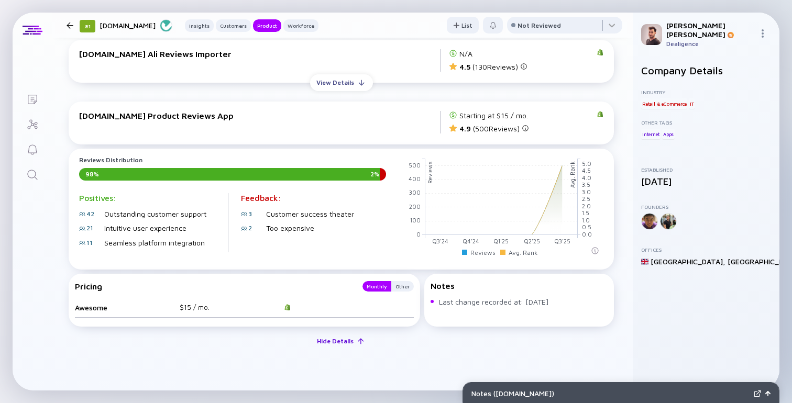
click at [337, 350] on button "Hide Details" at bounding box center [341, 341] width 62 height 17
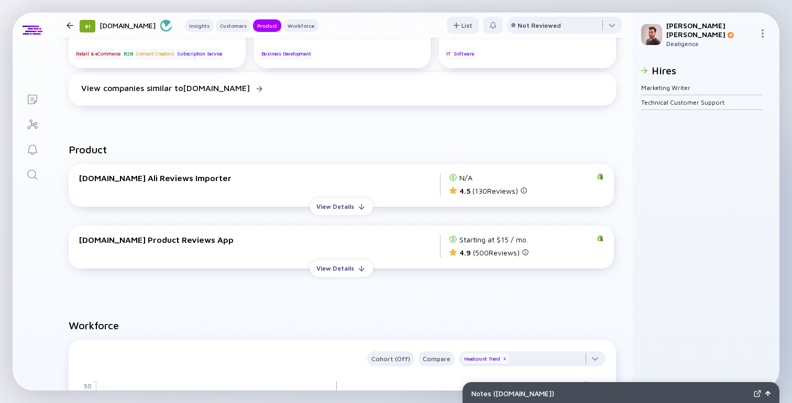
scroll to position [531, 0]
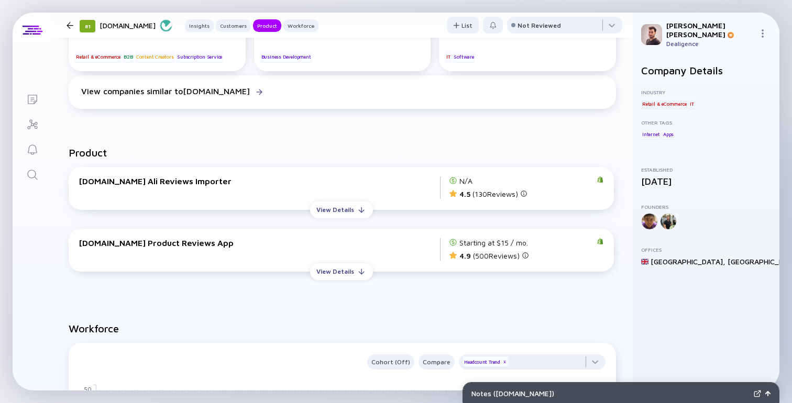
click at [321, 329] on h2 "Workforce" at bounding box center [342, 329] width 547 height 12
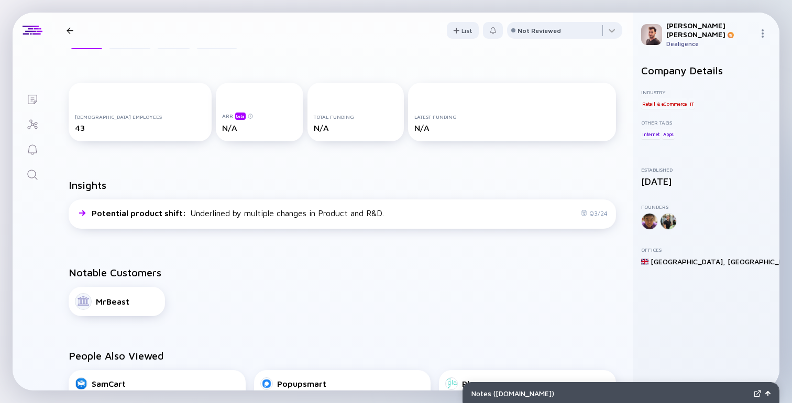
scroll to position [0, 0]
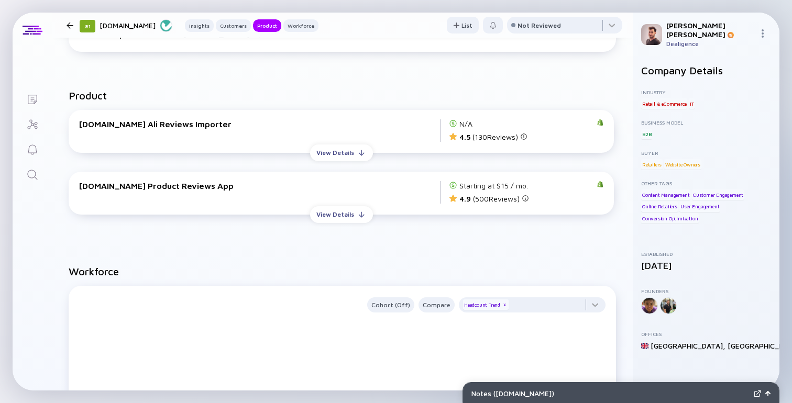
scroll to position [579, 0]
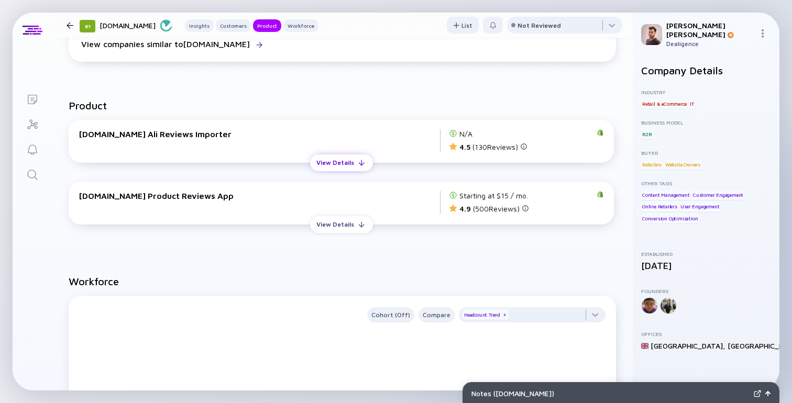
click at [329, 171] on div "View Details" at bounding box center [335, 162] width 50 height 16
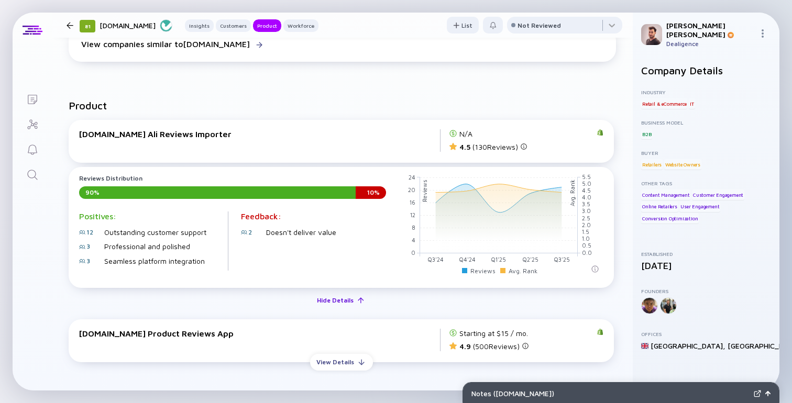
click at [340, 303] on div "Hide Details" at bounding box center [334, 300] width 49 height 16
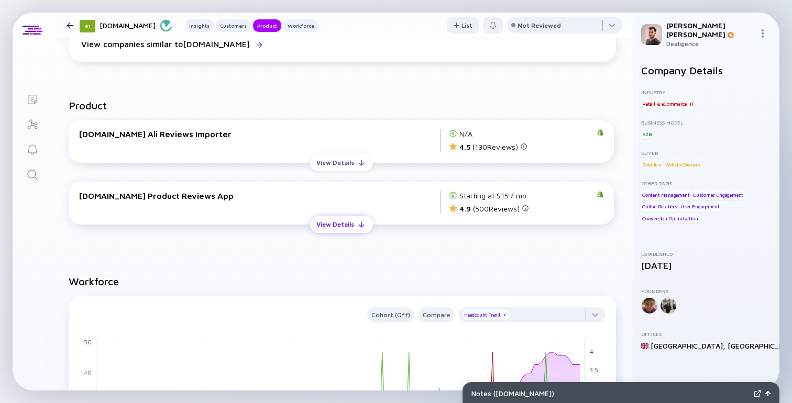
click at [347, 220] on div "View Details" at bounding box center [335, 224] width 50 height 16
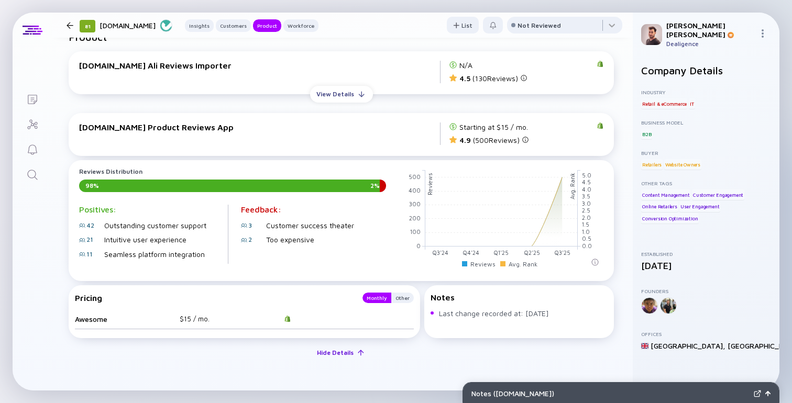
scroll to position [655, 0]
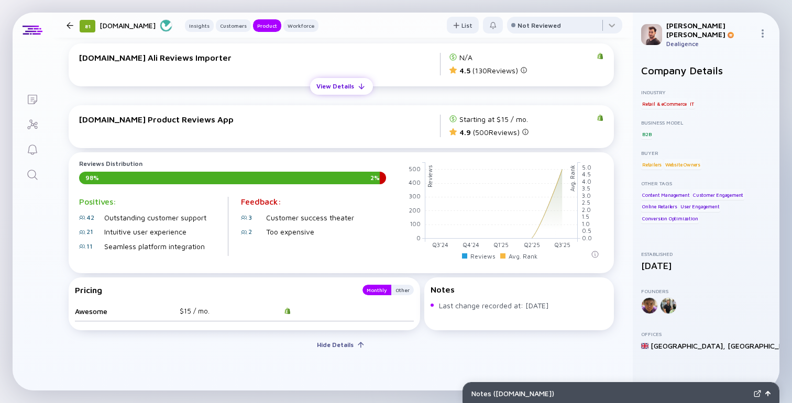
click at [327, 90] on div "View Details" at bounding box center [335, 86] width 50 height 16
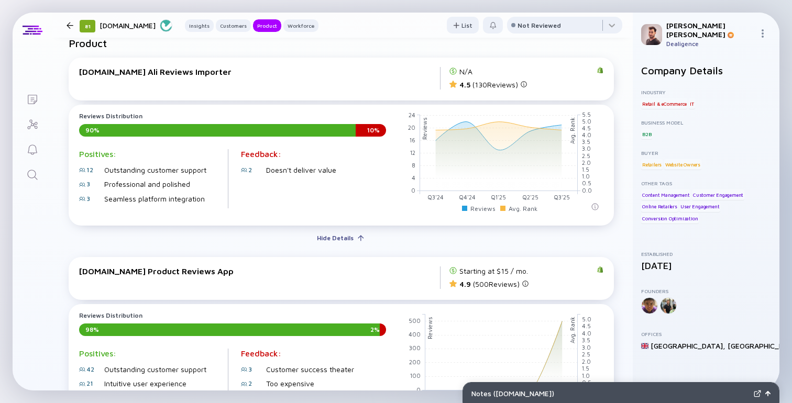
scroll to position [648, 0]
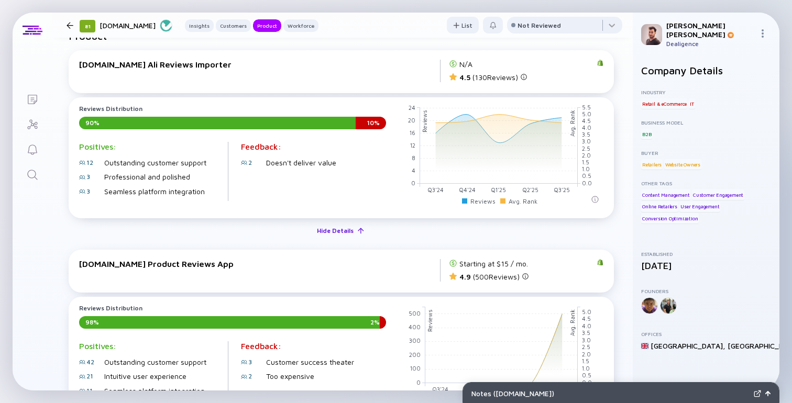
click at [331, 234] on div "Hide Details" at bounding box center [334, 231] width 49 height 16
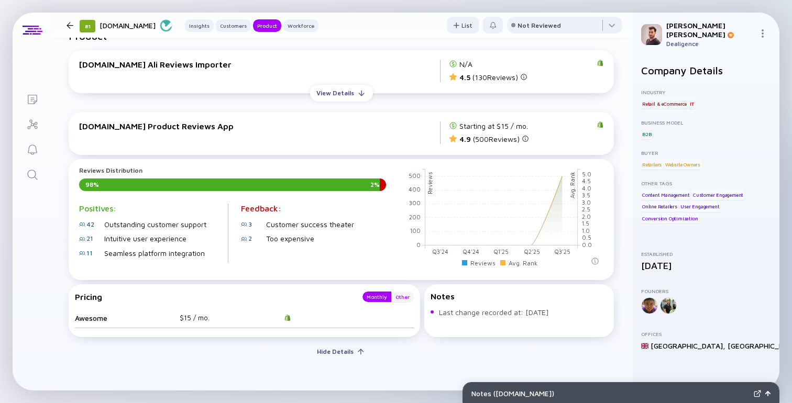
click at [402, 301] on div "Other" at bounding box center [402, 297] width 23 height 10
click at [379, 297] on div "Monthly" at bounding box center [376, 297] width 29 height 10
click at [398, 302] on div "Other" at bounding box center [402, 297] width 23 height 10
click at [376, 298] on div "Monthly" at bounding box center [376, 297] width 29 height 10
click at [347, 357] on div "Hide Details" at bounding box center [334, 351] width 49 height 16
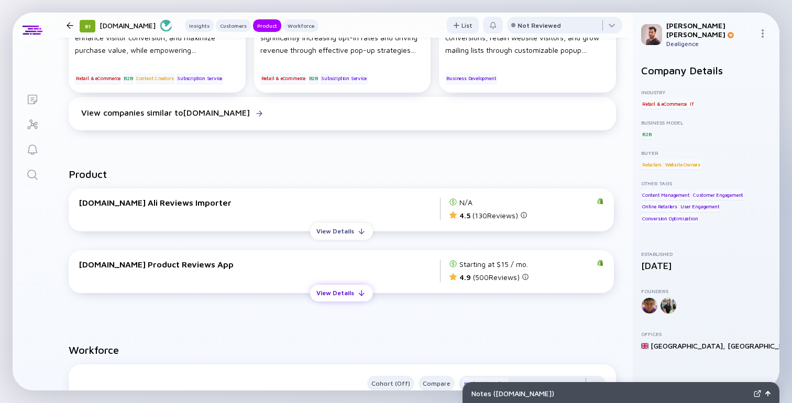
scroll to position [0, 0]
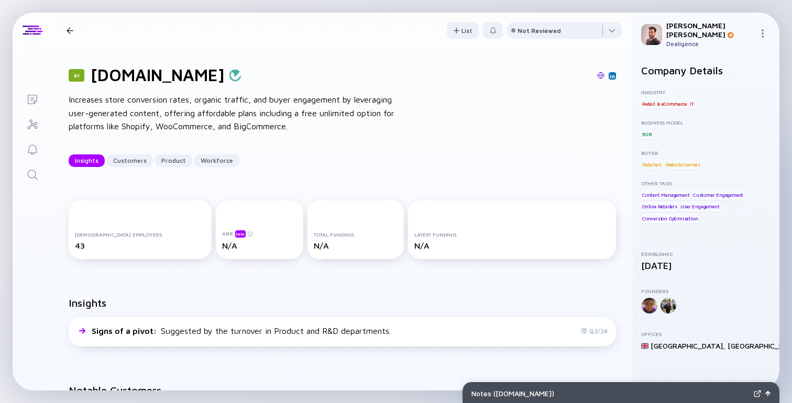
click at [395, 64] on div "81 Judge.me Increases store conversion rates, organic traffic, and buyer engage…" at bounding box center [342, 116] width 581 height 136
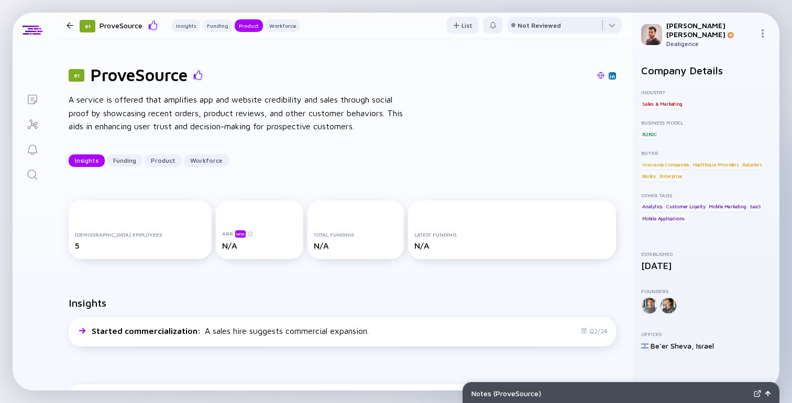
scroll to position [657, 0]
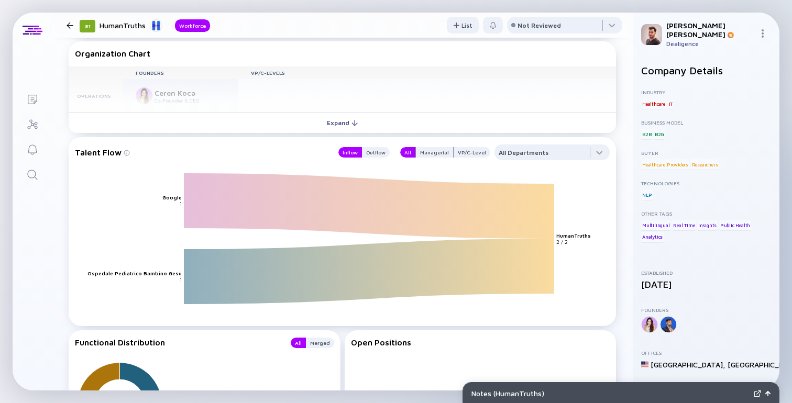
scroll to position [747, 0]
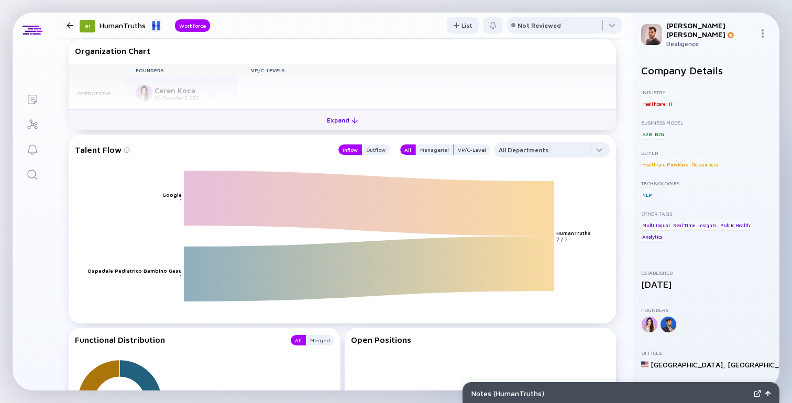
click at [375, 126] on button "Expand" at bounding box center [342, 119] width 547 height 21
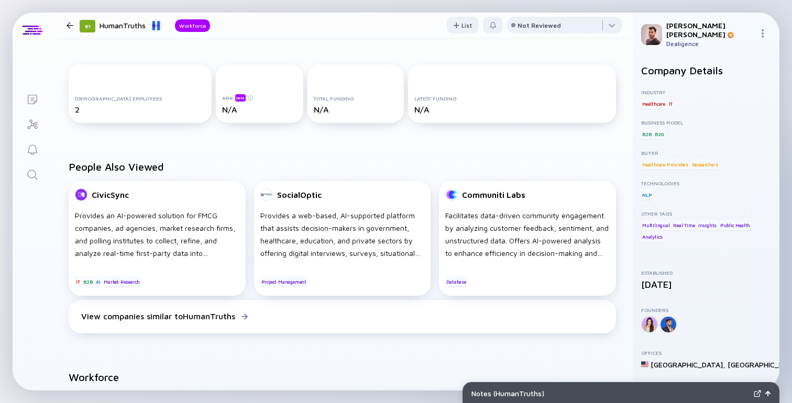
scroll to position [0, 0]
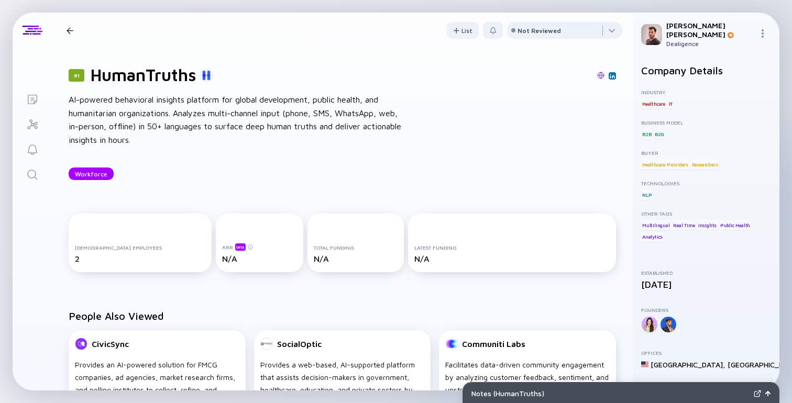
click at [359, 147] on div "81 HumanTruths AI-powered behavioral insights platform for global development, …" at bounding box center [342, 122] width 581 height 149
